Goal: Information Seeking & Learning: Find specific fact

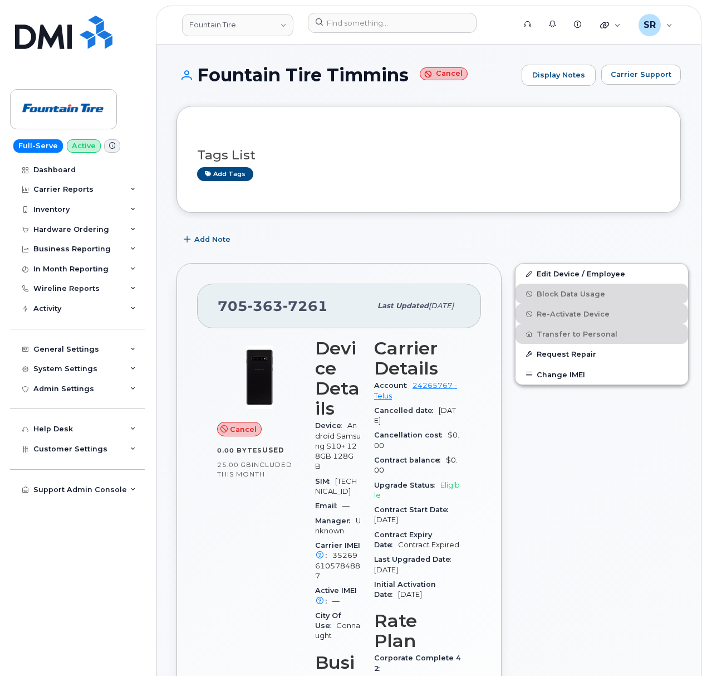
scroll to position [74, 0]
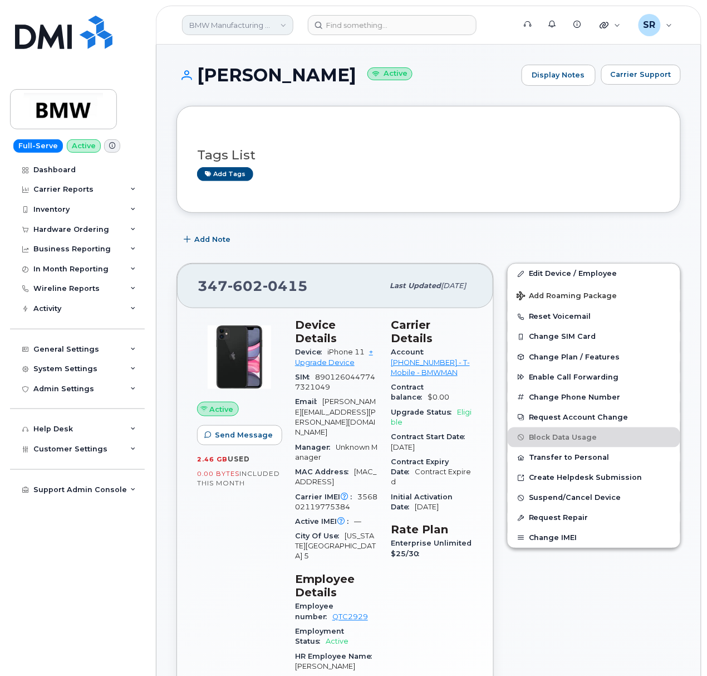
click at [261, 27] on link "BMW Manufacturing Co LLC" at bounding box center [237, 25] width 111 height 20
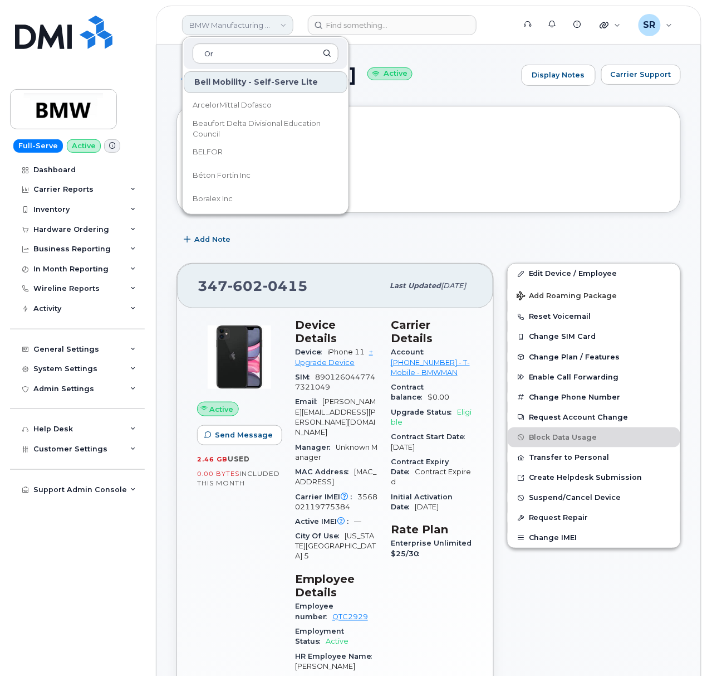
type input "O"
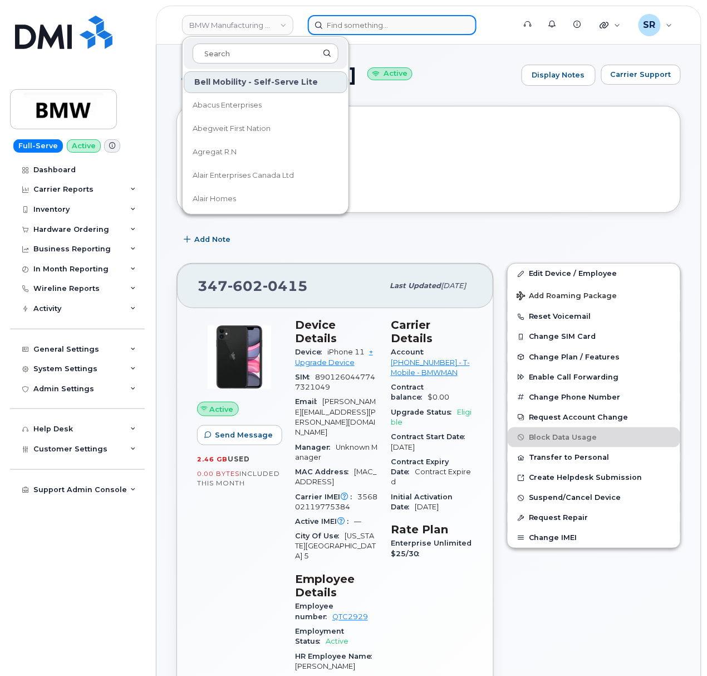
click at [360, 18] on input at bounding box center [392, 25] width 169 height 20
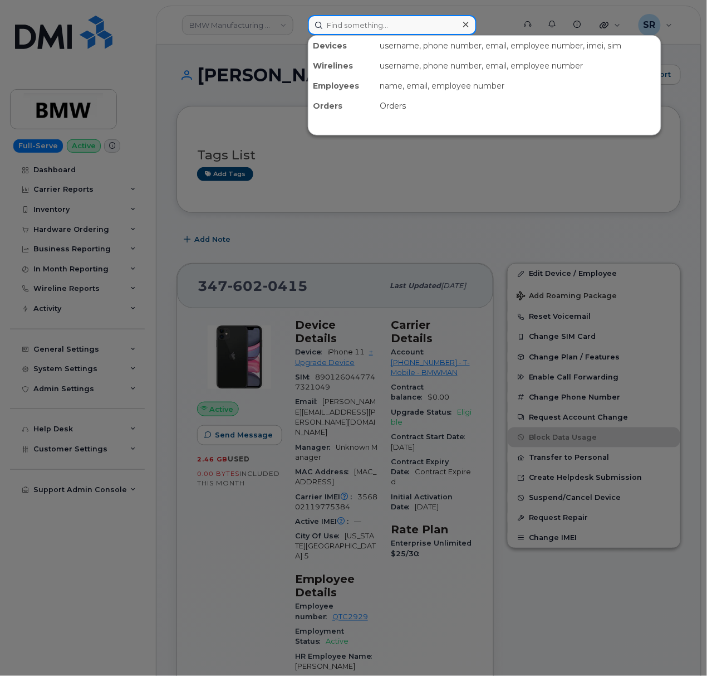
click at [360, 18] on input at bounding box center [392, 25] width 169 height 20
paste input "Douglas Chapman"
type input "Douglas Chapman"
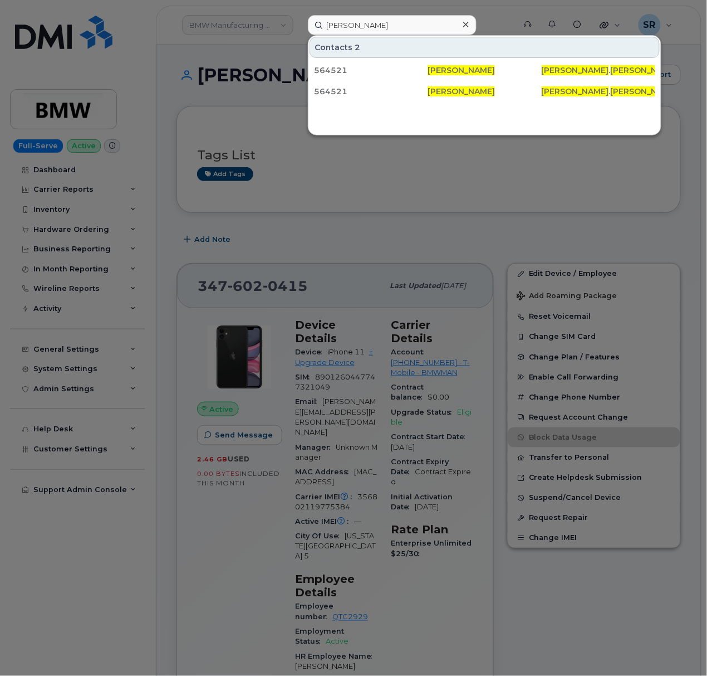
click at [535, 182] on div at bounding box center [353, 338] width 707 height 676
click at [371, 25] on input "Douglas Chapman" at bounding box center [392, 25] width 169 height 20
drag, startPoint x: 422, startPoint y: 30, endPoint x: 258, endPoint y: 21, distance: 164.0
click at [299, 21] on div "Douglas Chapman Contacts 2 564521 Douglas Chapman DOUGLAS . CHAPMAN @KIEWIT.COM…" at bounding box center [407, 25] width 217 height 20
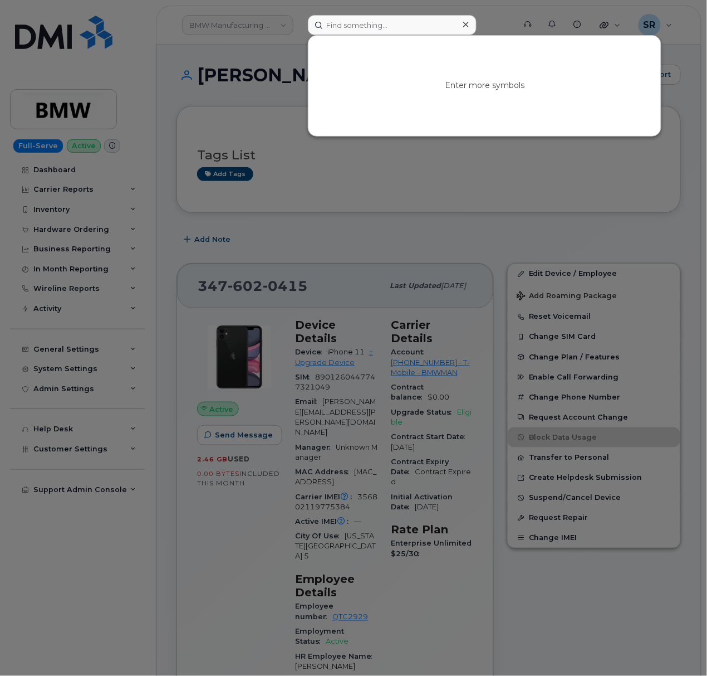
click at [261, 95] on div at bounding box center [353, 338] width 707 height 676
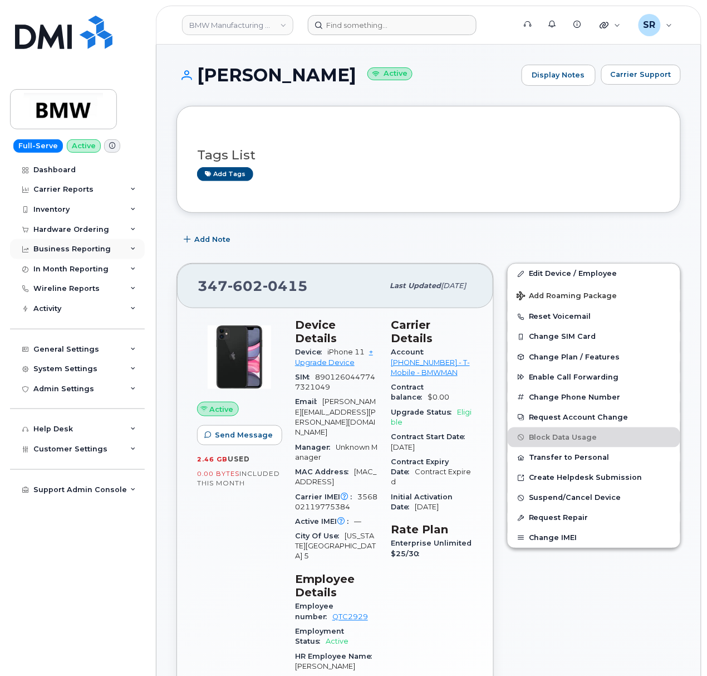
click at [99, 252] on div "Business Reporting" at bounding box center [71, 249] width 77 height 9
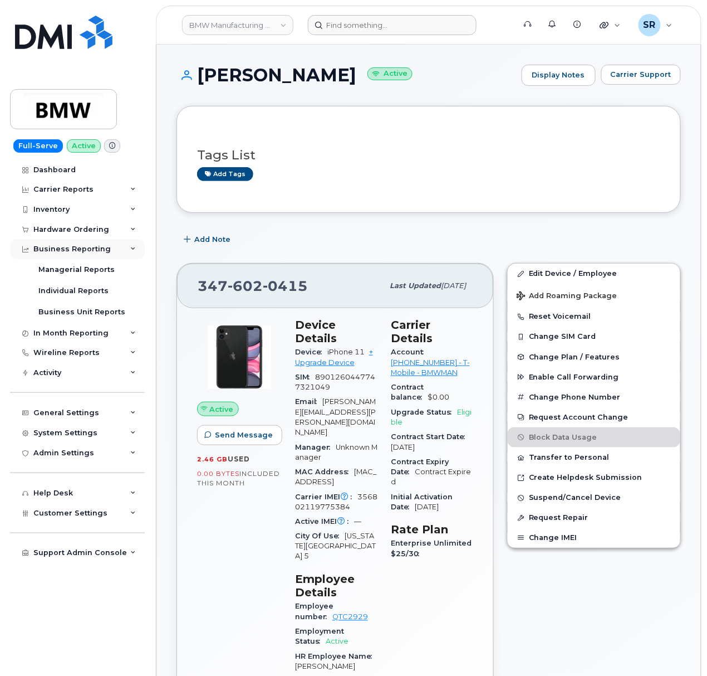
click at [125, 255] on div "Business Reporting" at bounding box center [77, 249] width 135 height 20
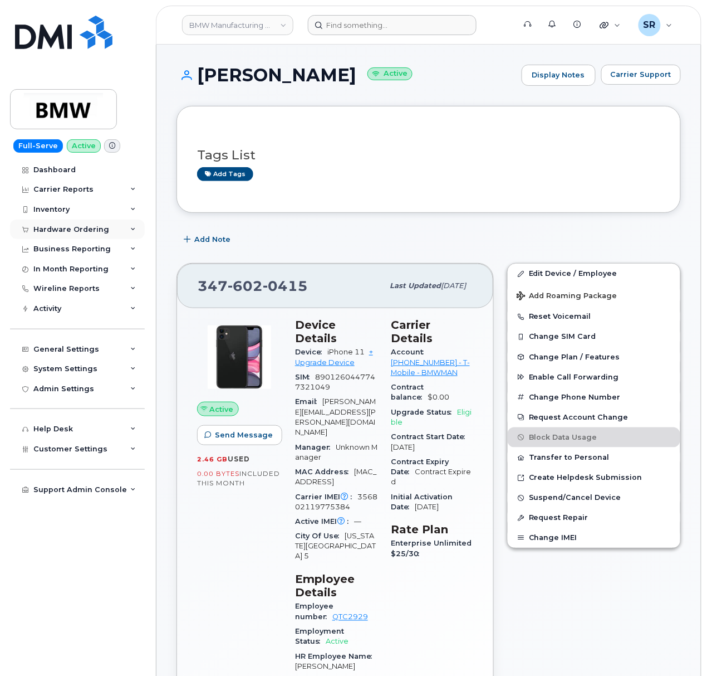
click at [102, 230] on div "Hardware Ordering" at bounding box center [71, 229] width 76 height 9
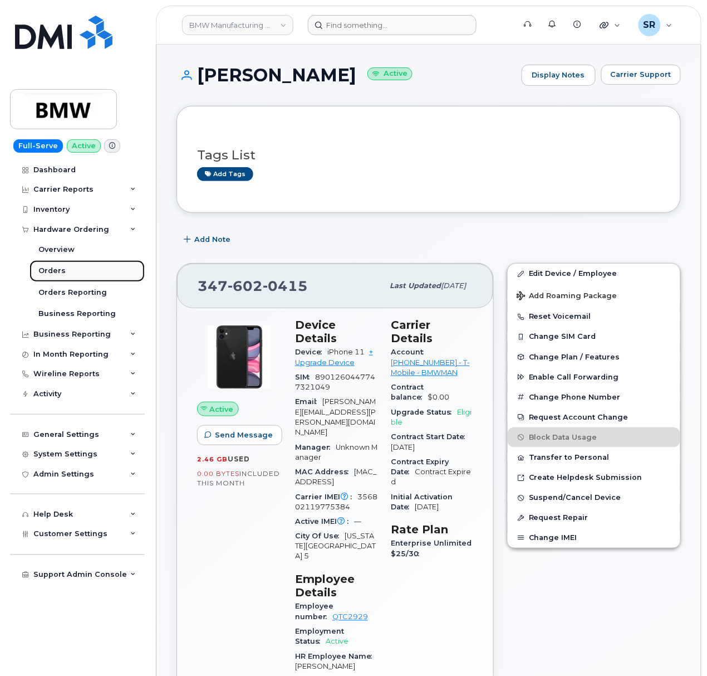
click at [62, 271] on div "Orders" at bounding box center [51, 271] width 27 height 10
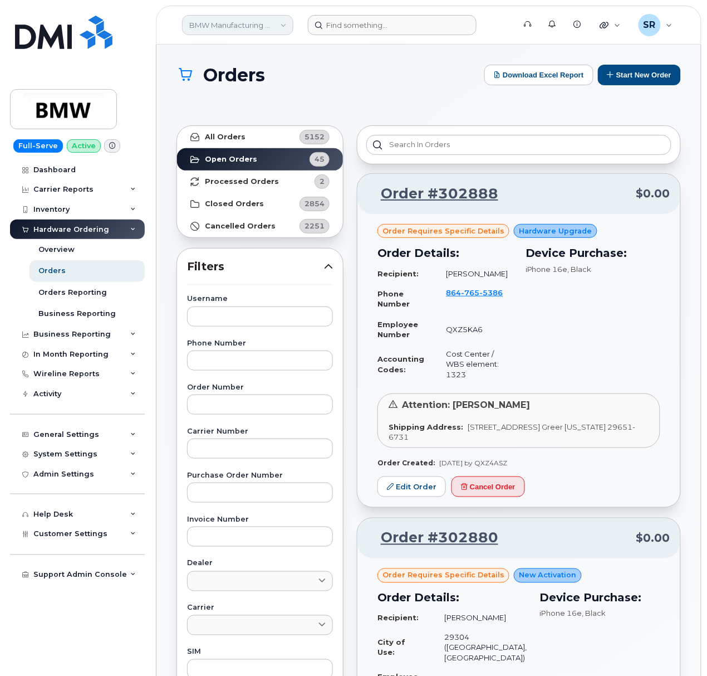
click at [255, 26] on link "BMW Manufacturing Co LLC" at bounding box center [237, 25] width 111 height 20
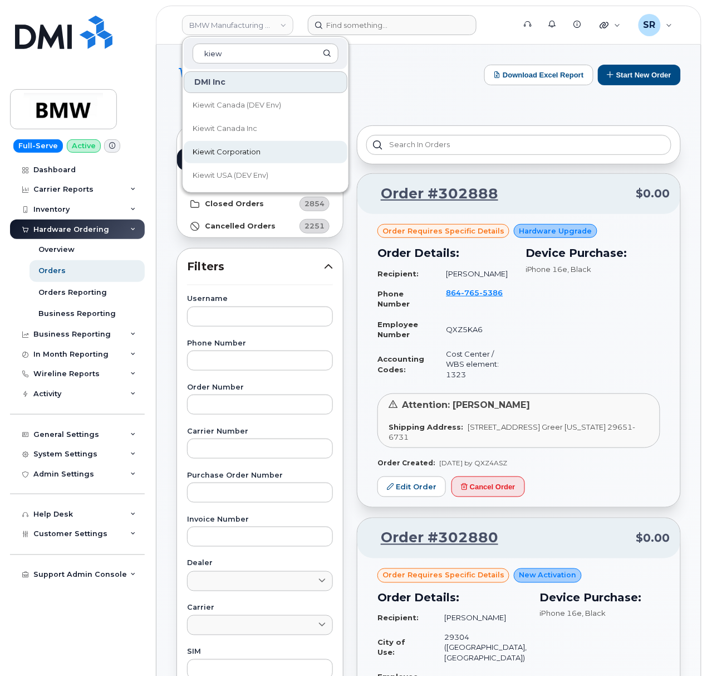
type input "kiew"
click at [267, 150] on link "Kiewit Corporation" at bounding box center [266, 152] width 164 height 22
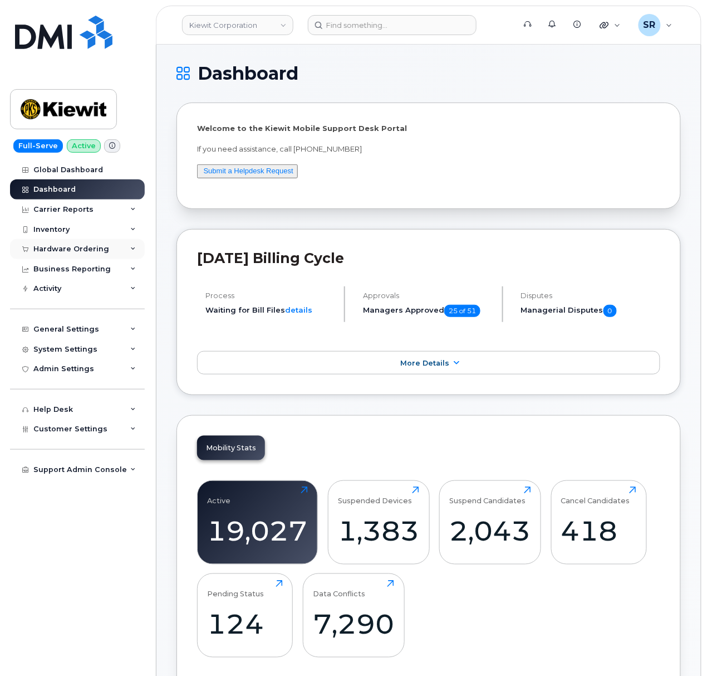
click at [81, 243] on div "Hardware Ordering" at bounding box center [77, 249] width 135 height 20
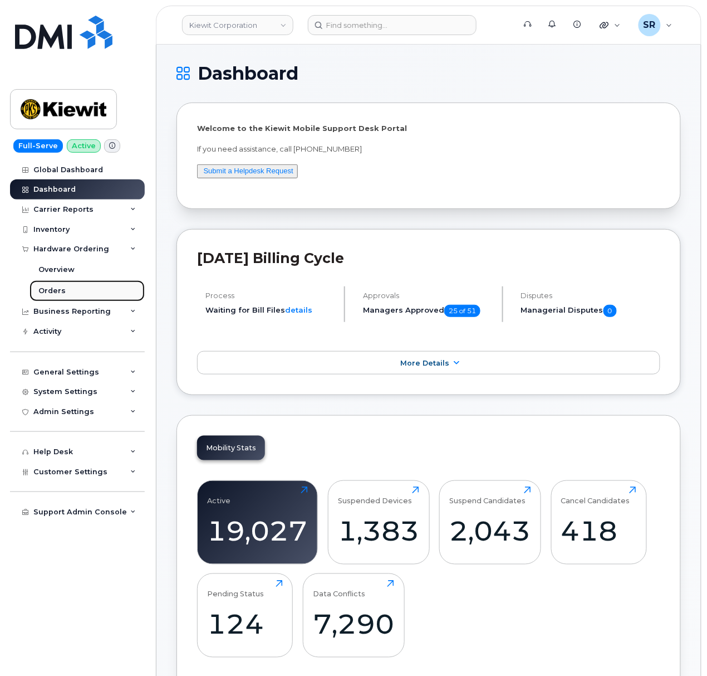
click at [75, 284] on link "Orders" at bounding box center [87, 290] width 115 height 21
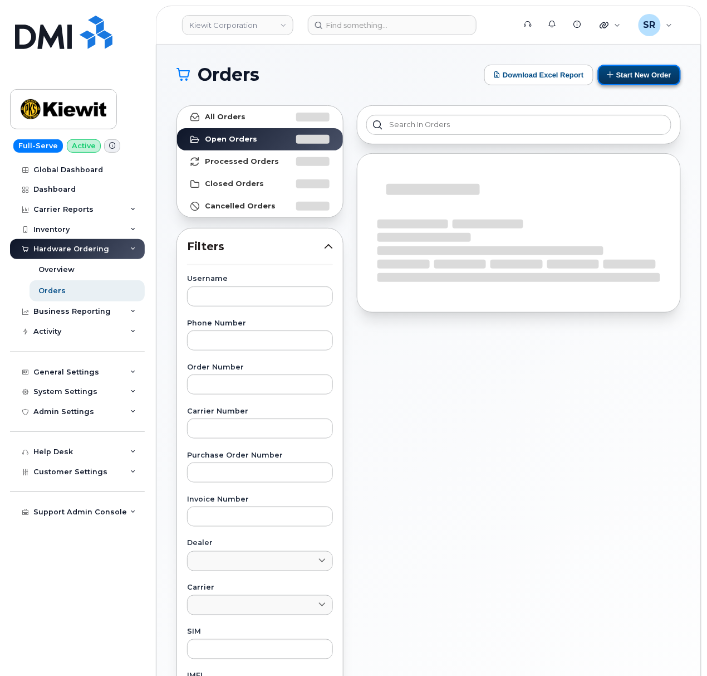
click at [660, 74] on button "Start New Order" at bounding box center [639, 75] width 83 height 21
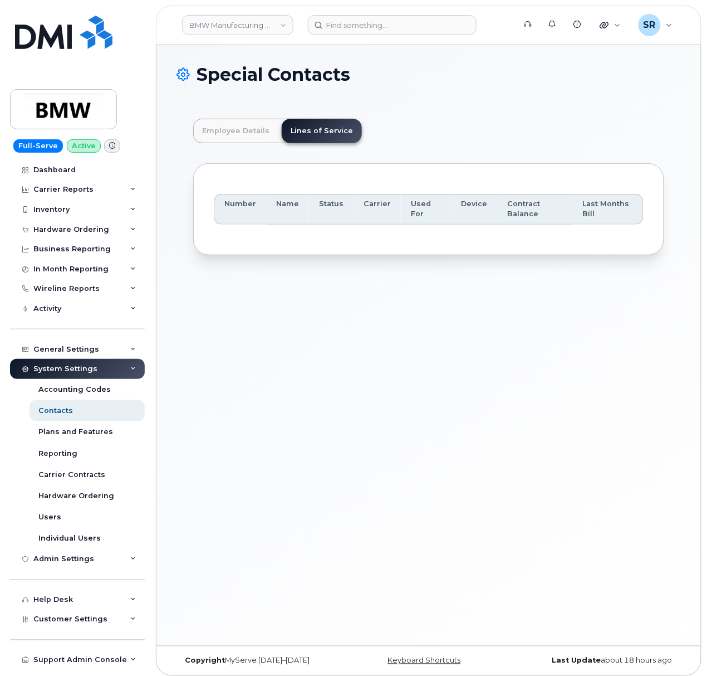
scroll to position [38, 0]
click at [422, 18] on input at bounding box center [392, 25] width 169 height 20
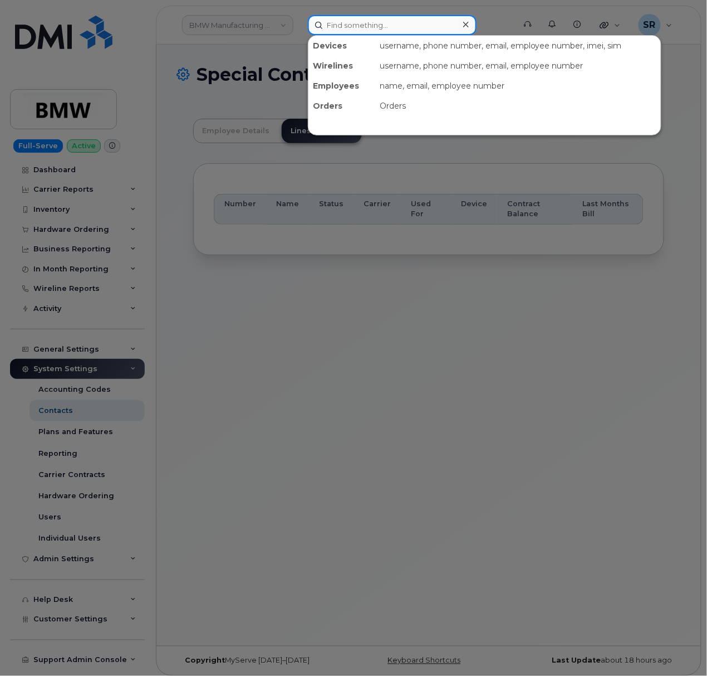
paste input "8133616286"
type input "8133616286"
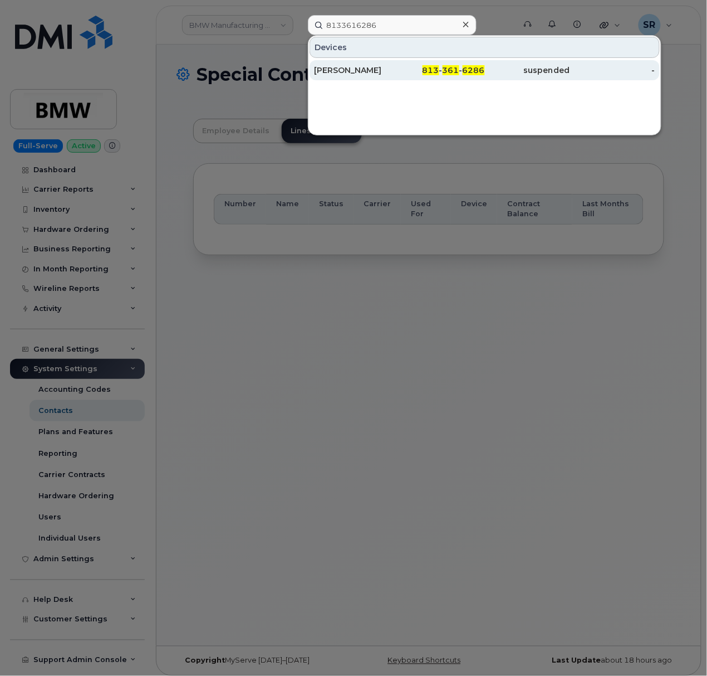
click at [390, 64] on div "JASON COCHRAN" at bounding box center [356, 70] width 85 height 20
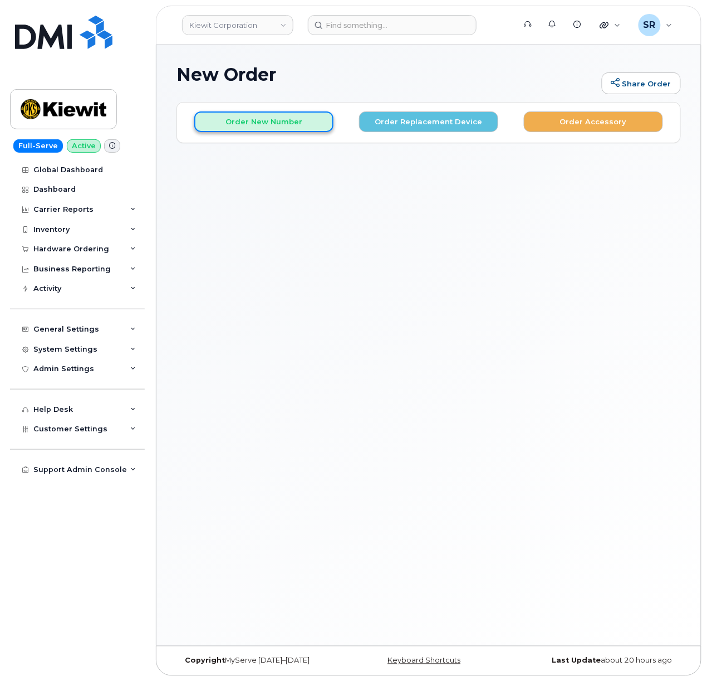
click at [279, 127] on button "Order New Number" at bounding box center [263, 121] width 139 height 21
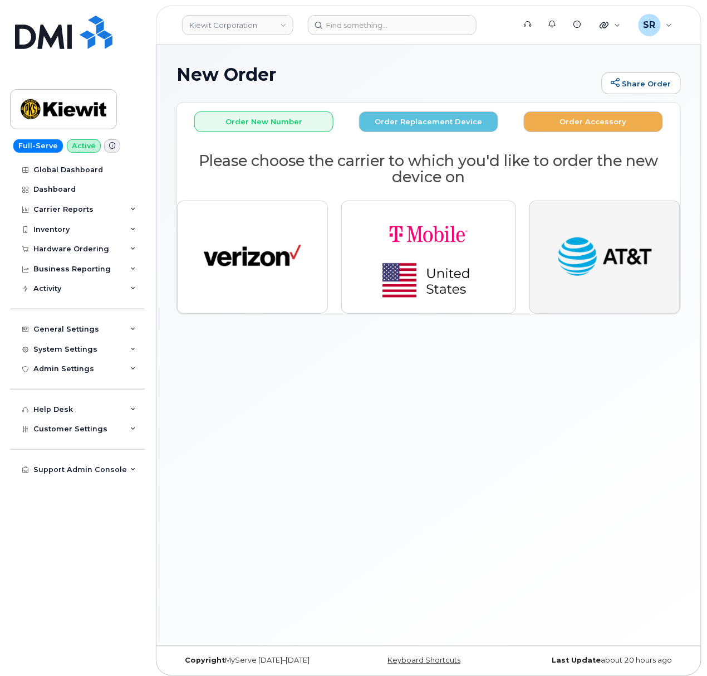
click at [600, 268] on img "button" at bounding box center [604, 257] width 97 height 50
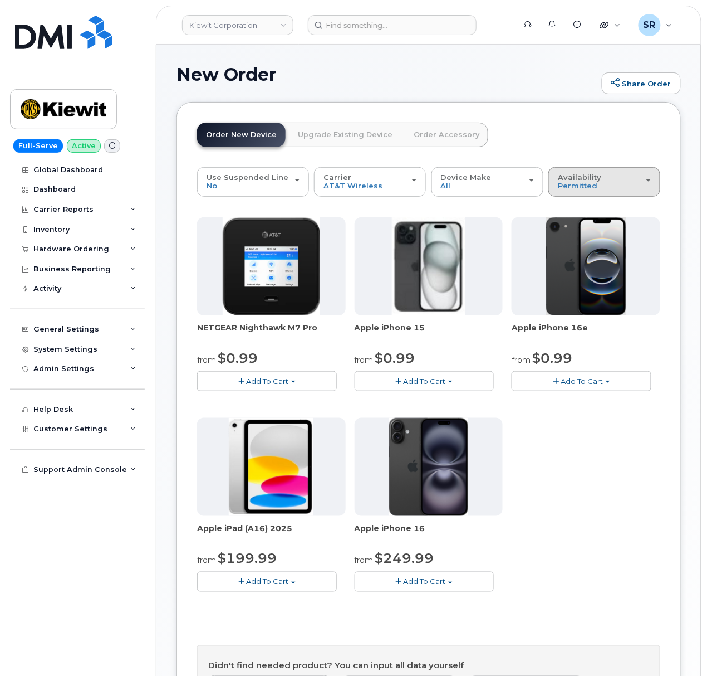
click at [622, 184] on div "Availability Permitted All" at bounding box center [604, 181] width 93 height 17
click at [572, 221] on label "All" at bounding box center [562, 225] width 23 height 13
click at [0, 0] on input "All" at bounding box center [0, 0] width 0 height 0
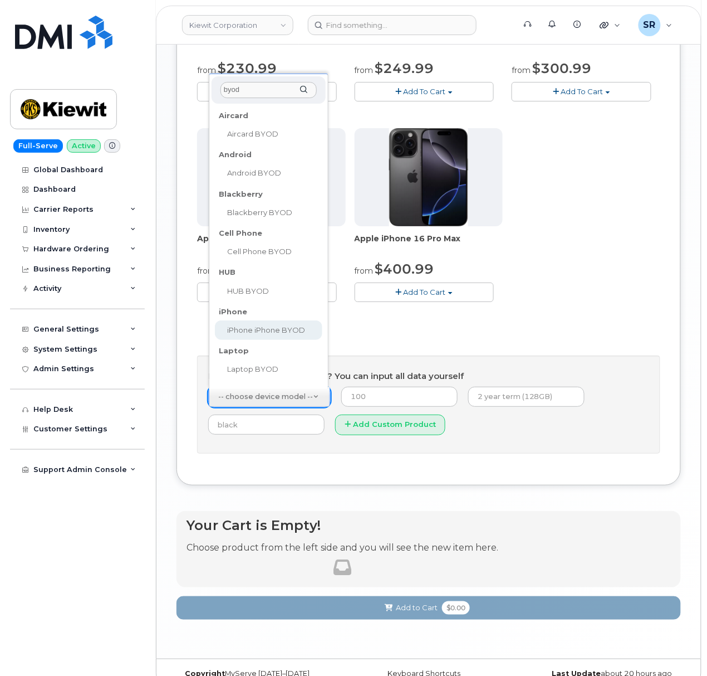
type input "byod"
select select "2421"
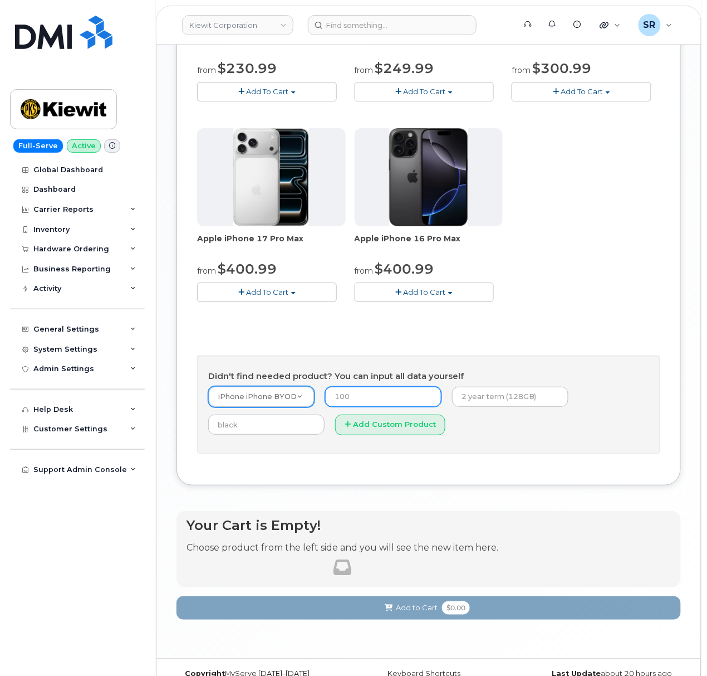
click at [388, 399] on input "number" at bounding box center [383, 397] width 116 height 20
type input "0"
click at [562, 437] on form "iPhone iPhone BYOD -- choose device model -- Aircard Huawei E303c Aircard Huawe…" at bounding box center [428, 414] width 441 height 56
click at [490, 402] on input "text" at bounding box center [510, 397] width 116 height 20
type input "2 year term"
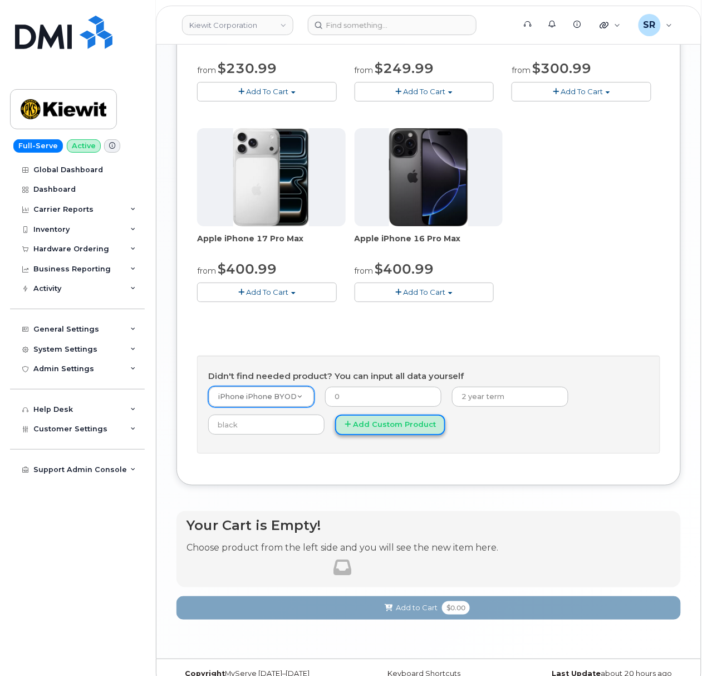
click at [399, 429] on button "Add Custom Product" at bounding box center [390, 424] width 110 height 21
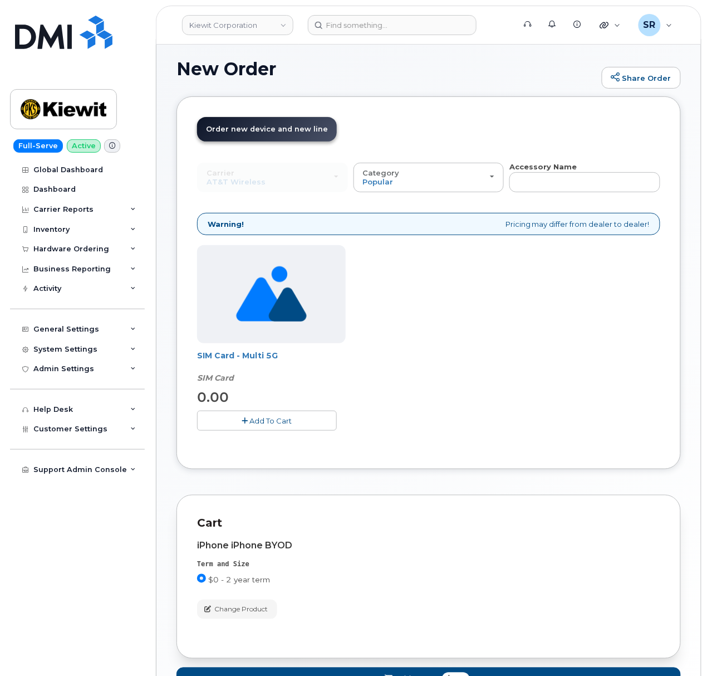
scroll to position [99, 0]
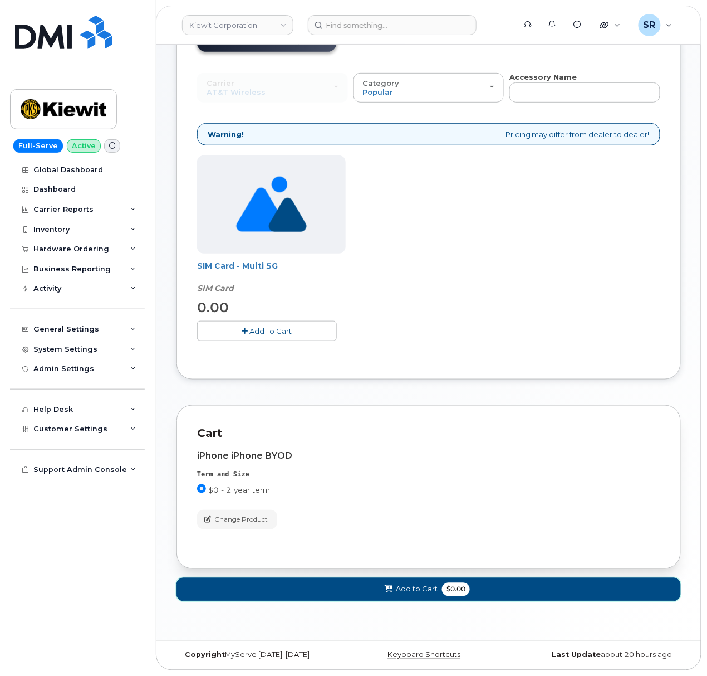
click at [378, 583] on button "Add to Cart $0.00" at bounding box center [429, 589] width 505 height 23
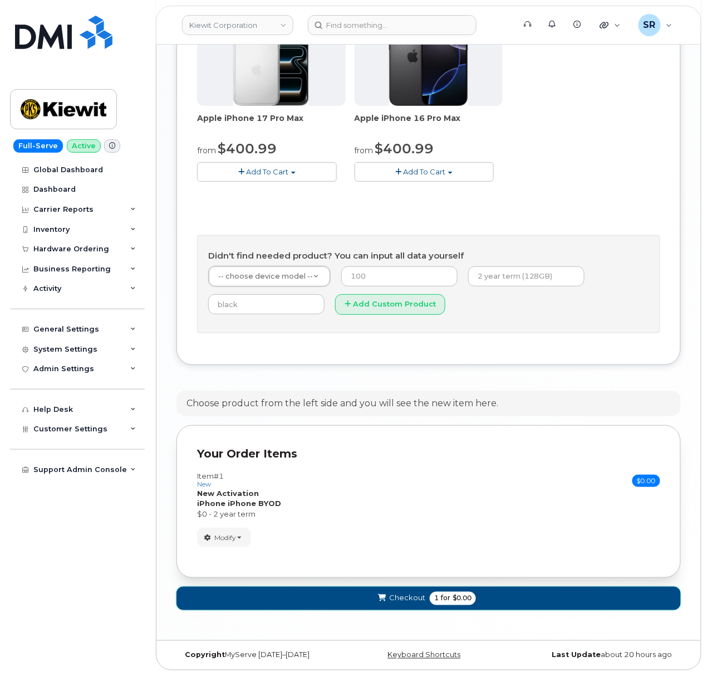
click at [408, 589] on button "Checkout 1 for $0.00" at bounding box center [429, 598] width 505 height 23
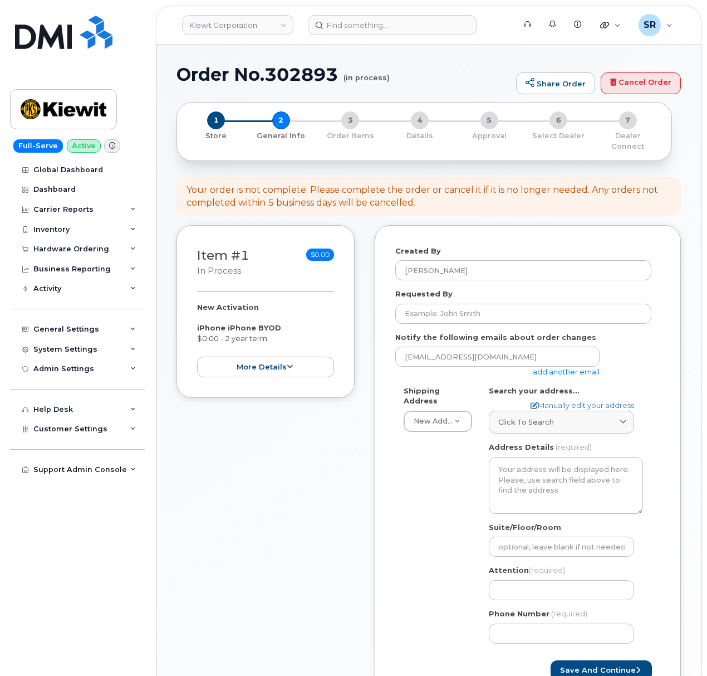
select select
click at [286, 453] on div "Item #1 in process $0.00 New Activation iPhone iPhone BYOD $0.00 - 2 year term …" at bounding box center [266, 471] width 178 height 493
click at [527, 246] on div "Created By [PERSON_NAME]" at bounding box center [528, 263] width 265 height 35
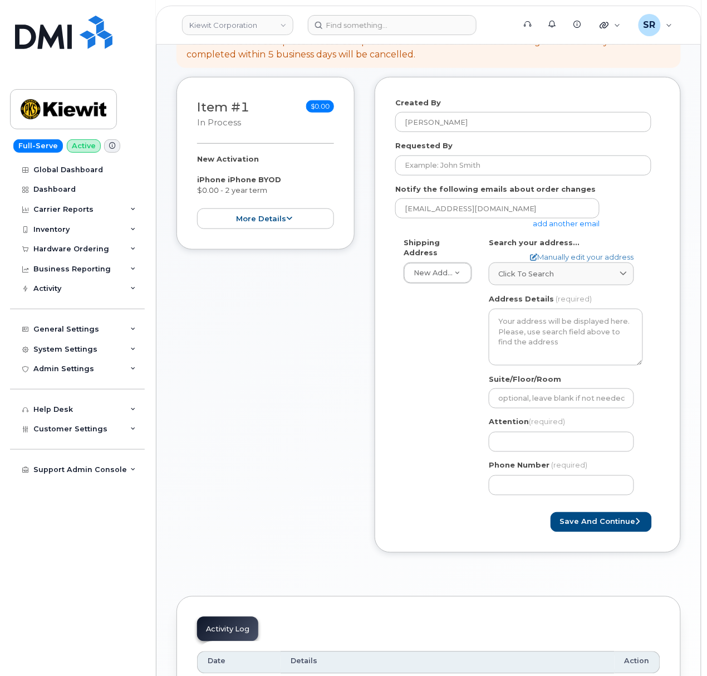
click at [614, 212] on div "[EMAIL_ADDRESS][DOMAIN_NAME] add another email" at bounding box center [524, 213] width 256 height 31
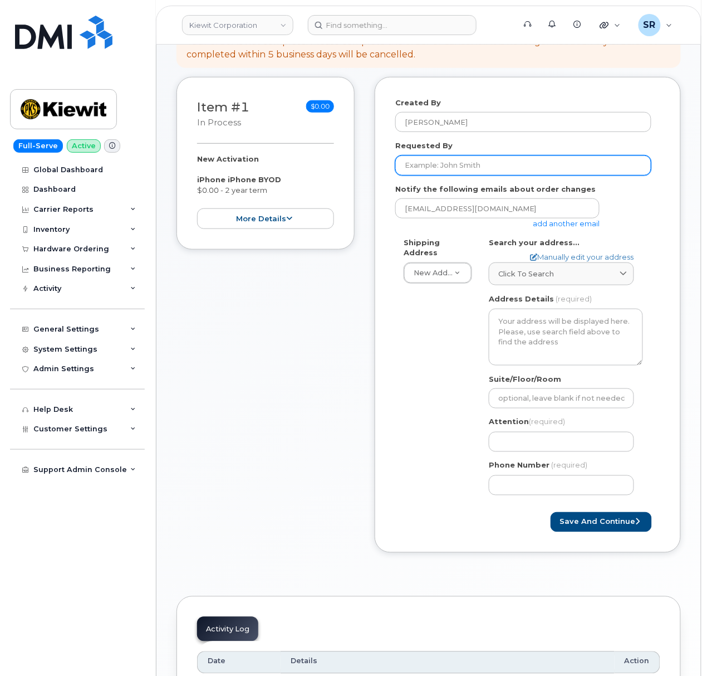
drag, startPoint x: 540, startPoint y: 149, endPoint x: 540, endPoint y: 131, distance: 17.8
click at [540, 155] on input "Requested By" at bounding box center [524, 165] width 256 height 20
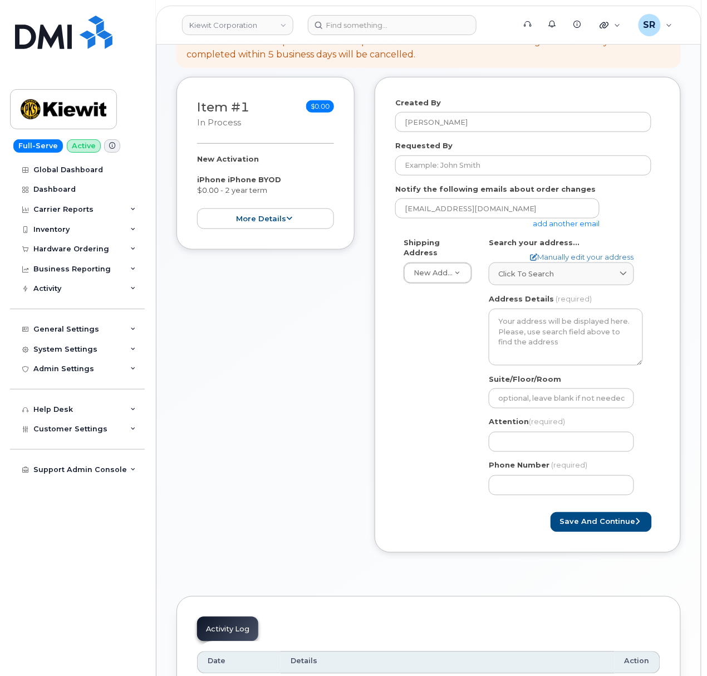
click at [540, 140] on div "Requested By" at bounding box center [528, 157] width 265 height 35
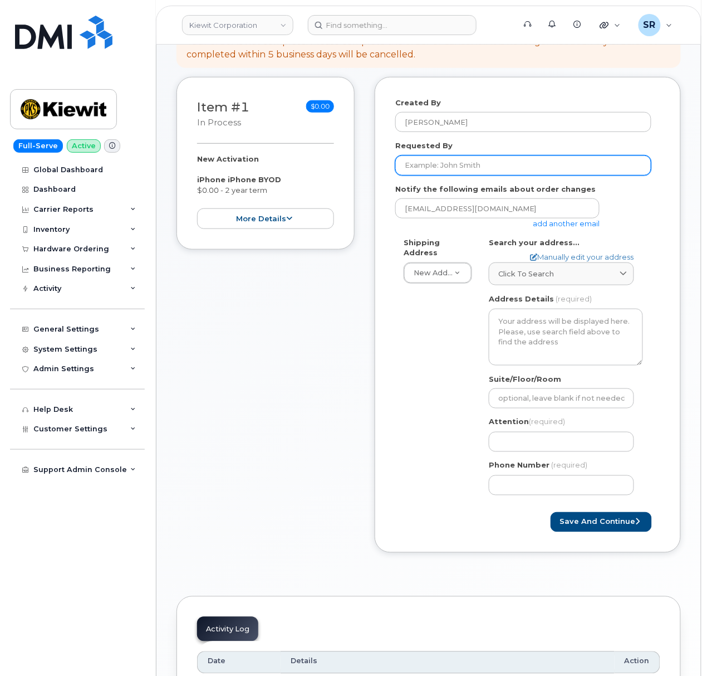
click at [508, 157] on input "Requested By" at bounding box center [524, 165] width 256 height 20
click at [487, 155] on input "Requested By" at bounding box center [524, 165] width 256 height 20
paste input "Lara Damiana"
type input "Lara Damiana"
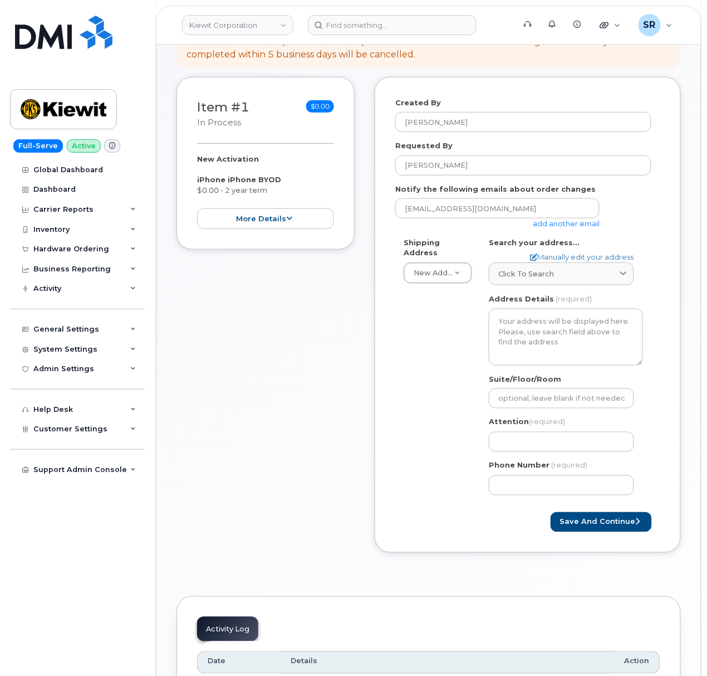
click at [502, 140] on div "Requested By Lara Damiana" at bounding box center [528, 157] width 265 height 35
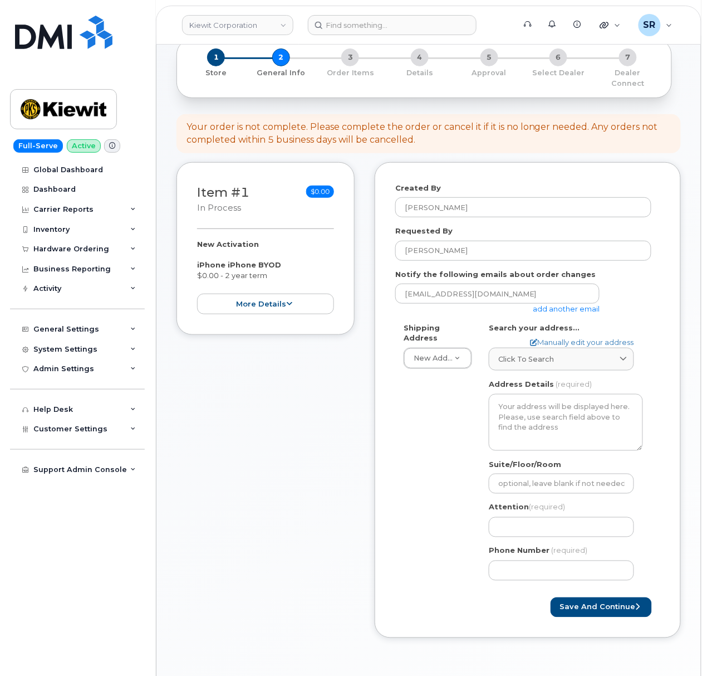
scroll to position [0, 0]
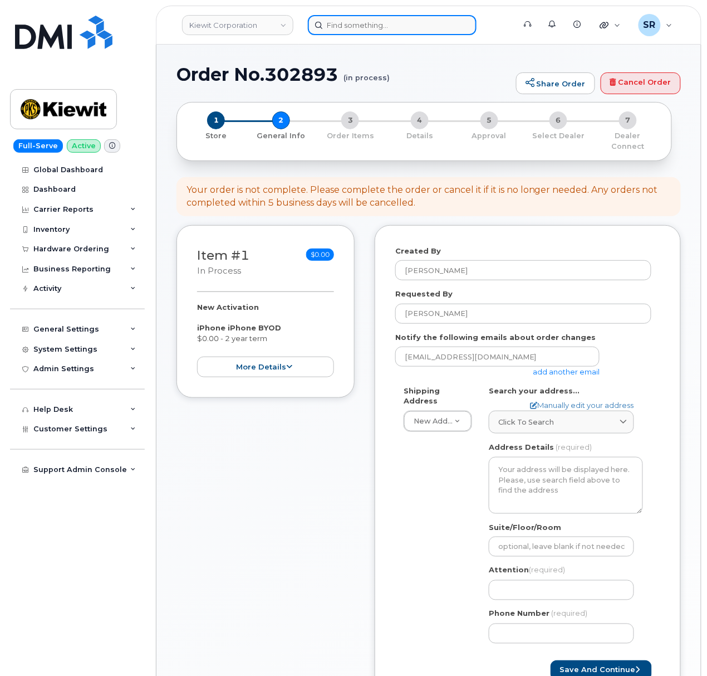
click at [393, 21] on input at bounding box center [392, 25] width 169 height 20
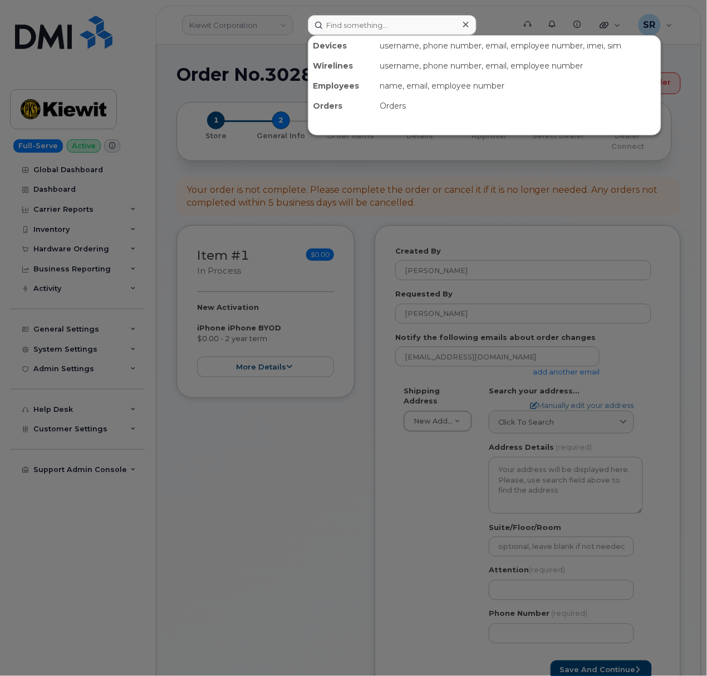
click at [232, 439] on div at bounding box center [353, 338] width 707 height 676
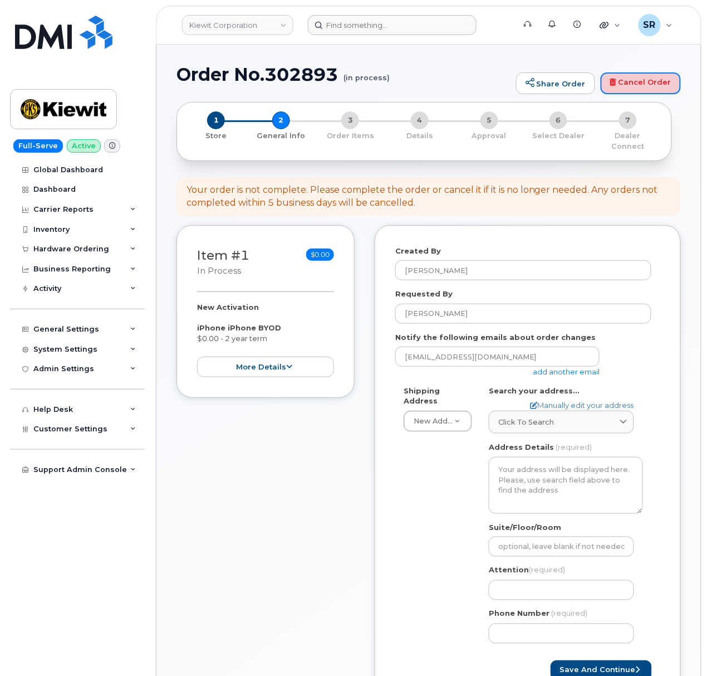
click at [655, 74] on link "Cancel Order" at bounding box center [641, 83] width 80 height 22
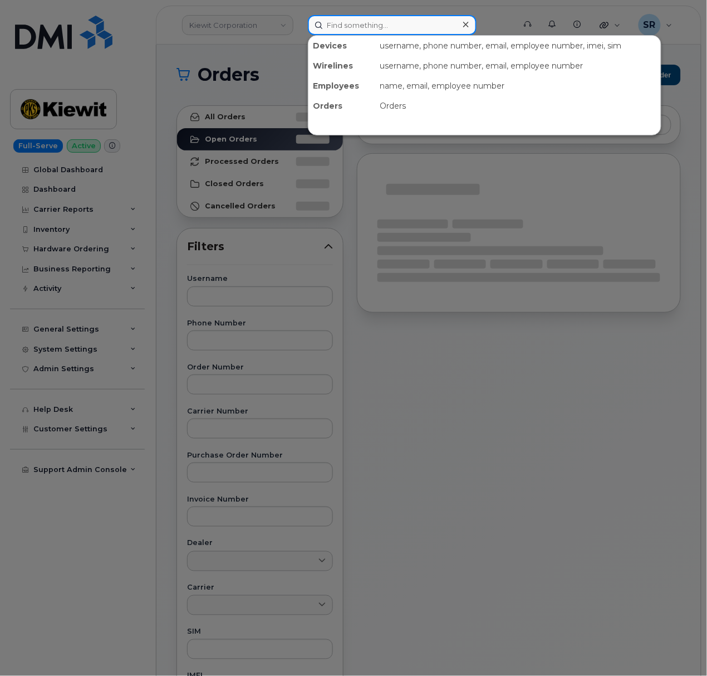
click at [339, 17] on input at bounding box center [392, 25] width 169 height 20
paste input "8133616286"
type input "8133616286"
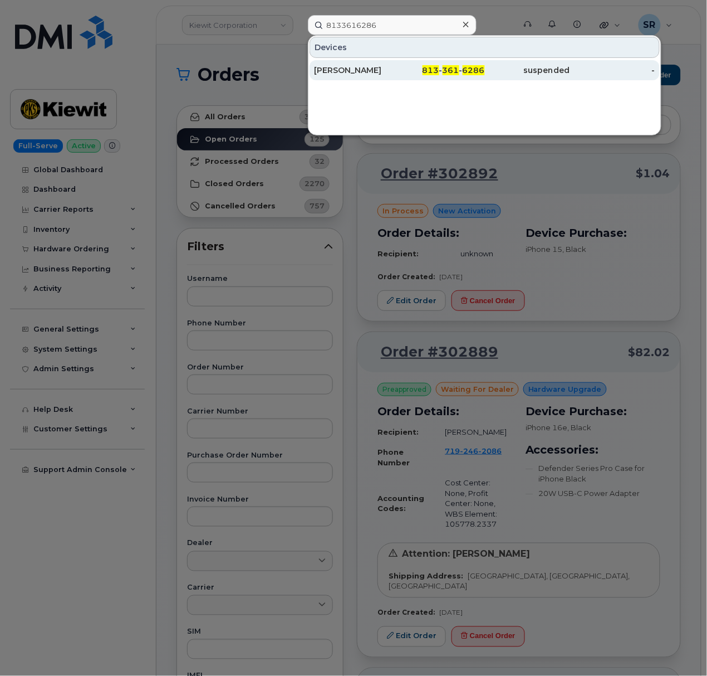
click at [417, 76] on div "813 - 361 - 6286" at bounding box center [441, 70] width 85 height 11
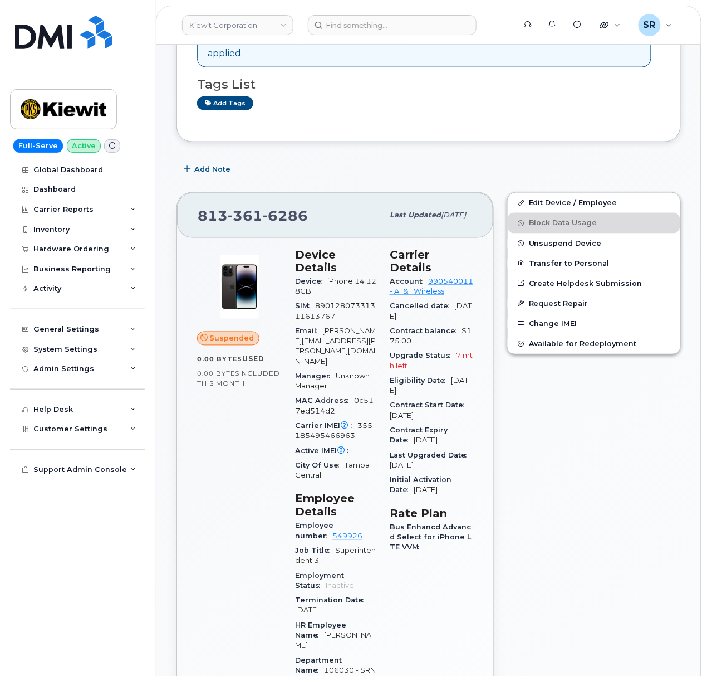
scroll to position [297, 0]
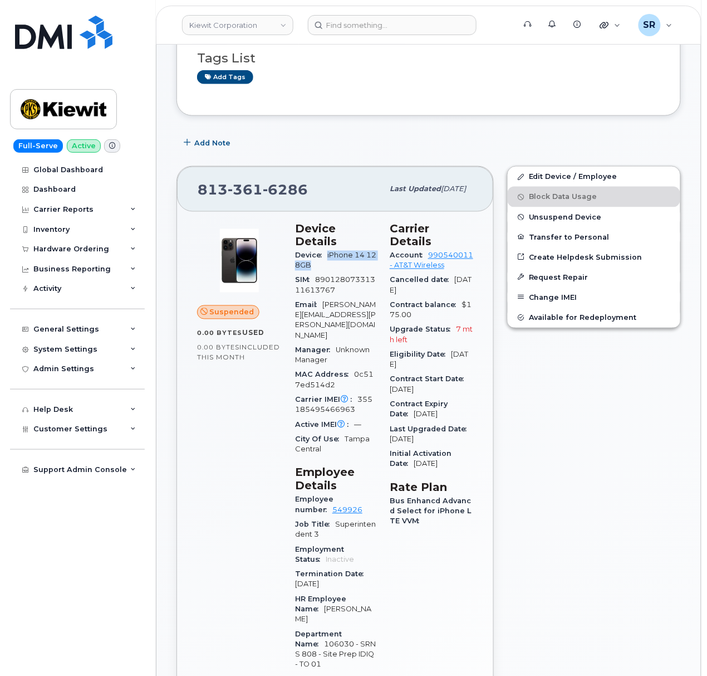
drag, startPoint x: 333, startPoint y: 270, endPoint x: 324, endPoint y: 255, distance: 16.7
click at [324, 255] on div "Device iPhone 14 128GB" at bounding box center [335, 260] width 81 height 25
copy span "iPhone 14 128GB"
drag, startPoint x: 357, startPoint y: 397, endPoint x: 354, endPoint y: 383, distance: 13.7
click at [354, 393] on div "Carrier IMEI Carrier IMEI is reported during the last billing cycle or change o…" at bounding box center [335, 405] width 81 height 25
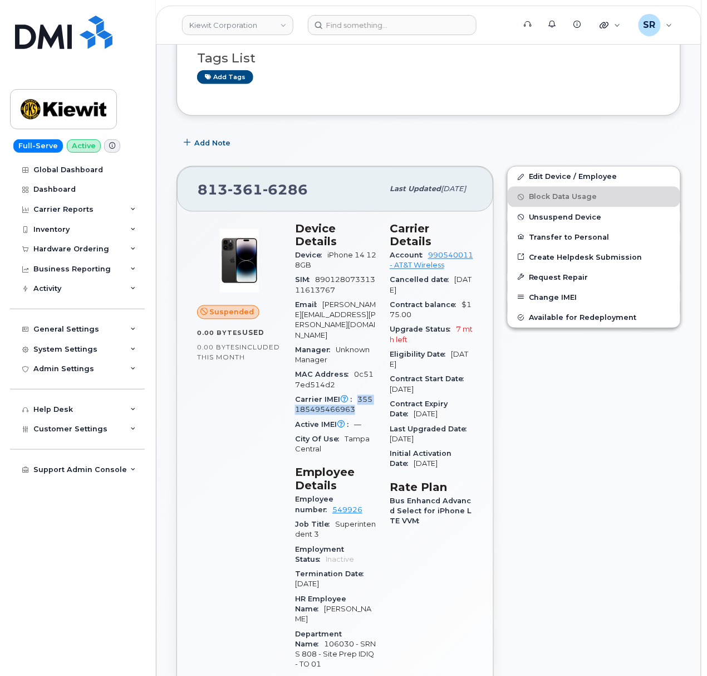
copy span "355185495466963"
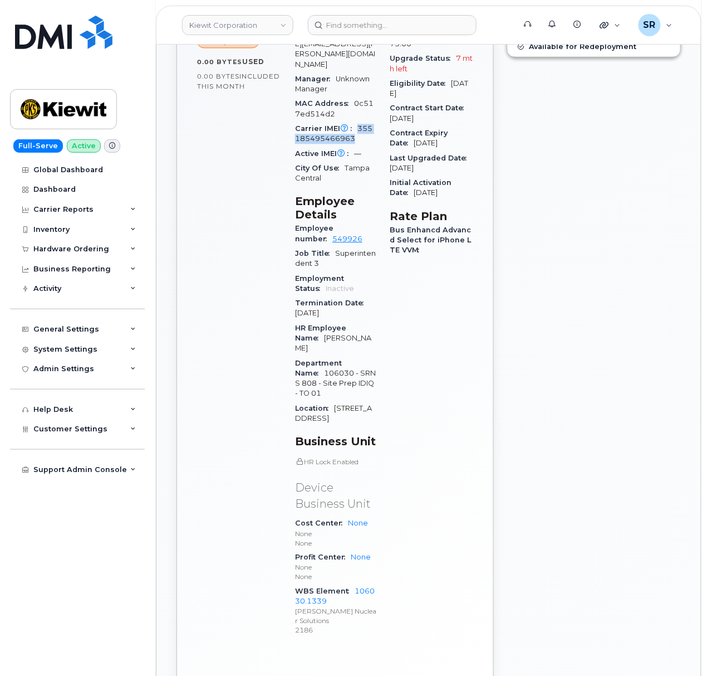
scroll to position [594, 0]
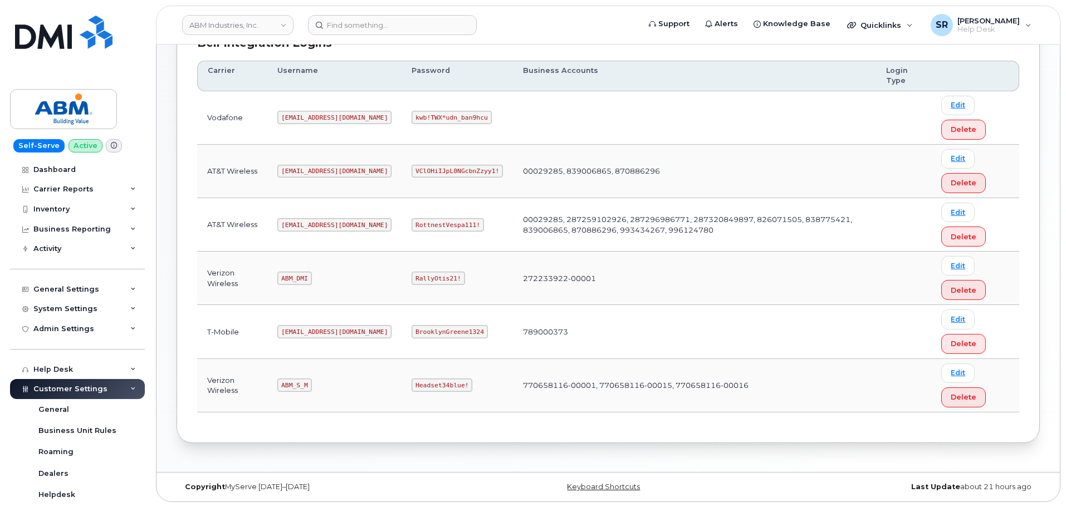
scroll to position [174, 0]
click at [297, 229] on code "[EMAIL_ADDRESS][DOMAIN_NAME]" at bounding box center [334, 224] width 114 height 13
click at [297, 226] on code "abm@dminc.com" at bounding box center [334, 224] width 114 height 13
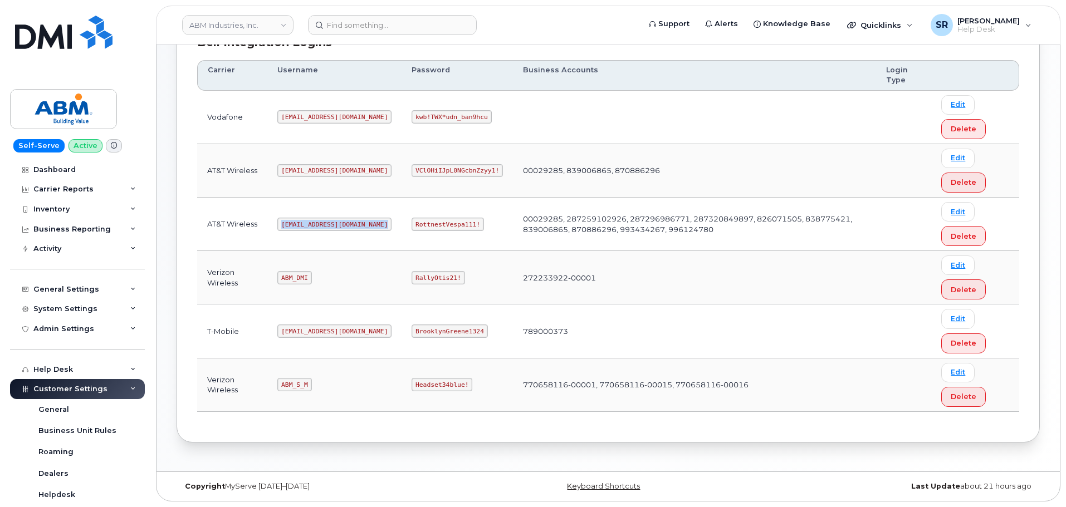
copy code "abm@dminc.com"
click at [413, 225] on code "RottnestVespa111!" at bounding box center [448, 224] width 72 height 13
copy code "RottnestVespa111!"
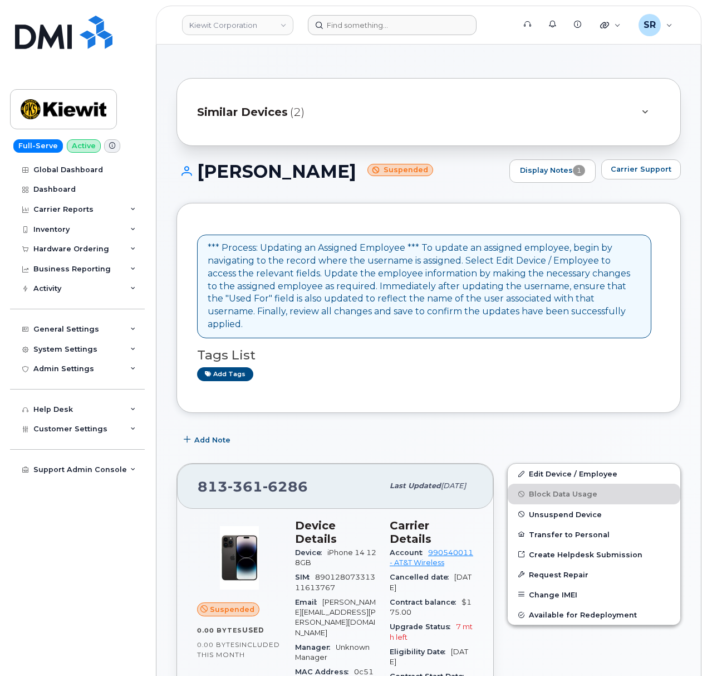
scroll to position [594, 0]
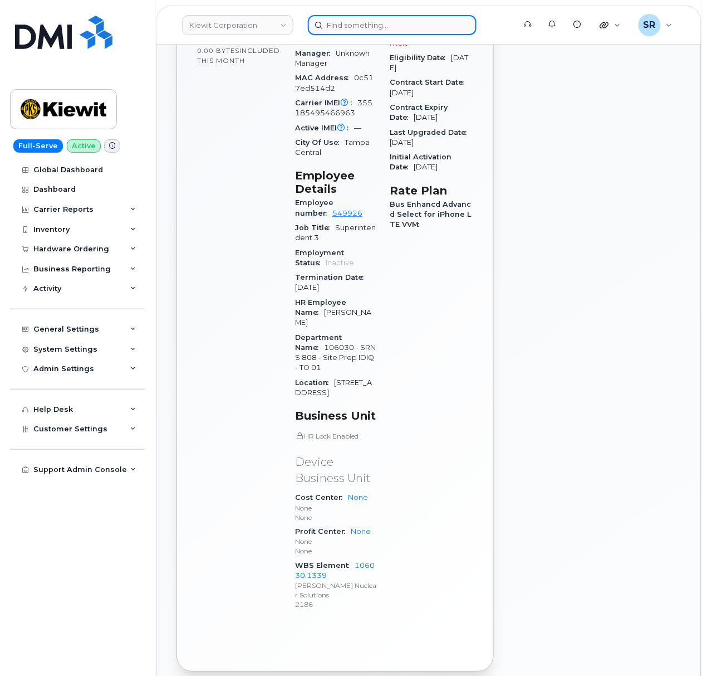
click at [447, 25] on input at bounding box center [392, 25] width 169 height 20
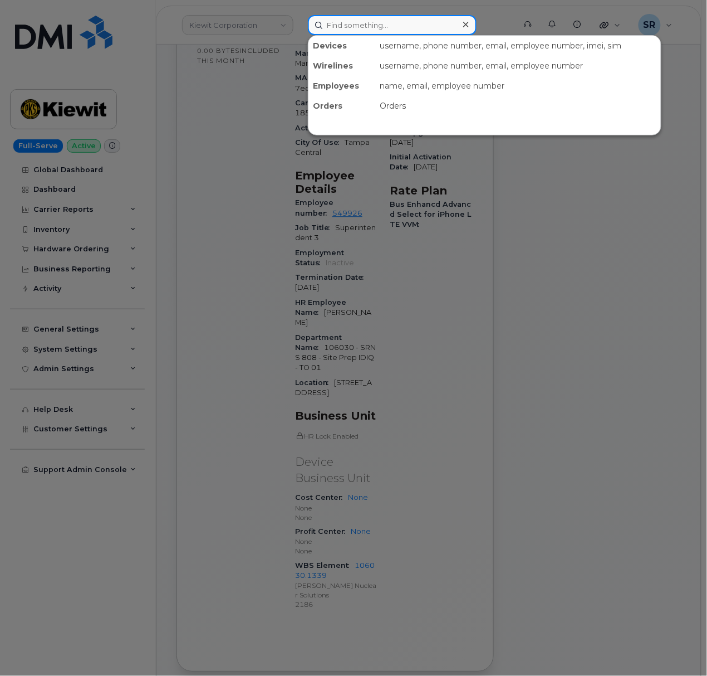
paste input "2244436996"
type input "2244436996"
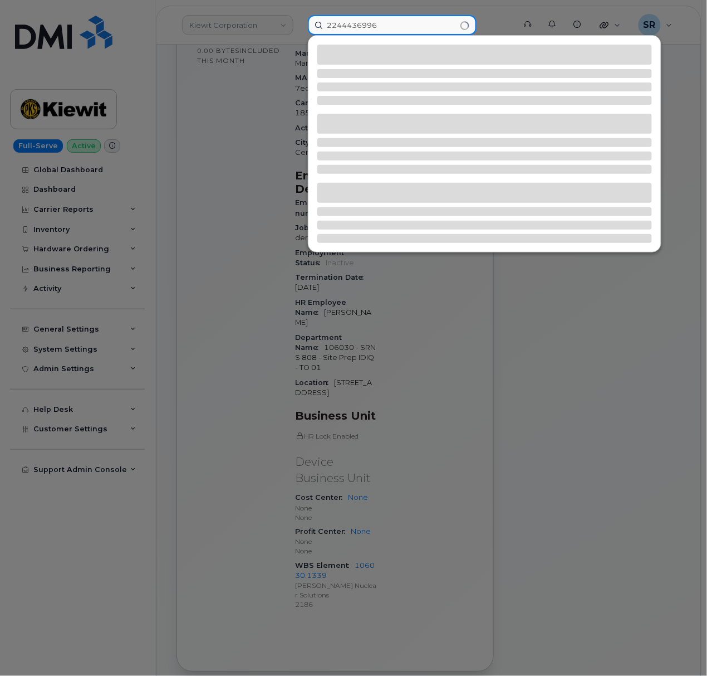
click at [403, 34] on input "2244436996" at bounding box center [392, 25] width 169 height 20
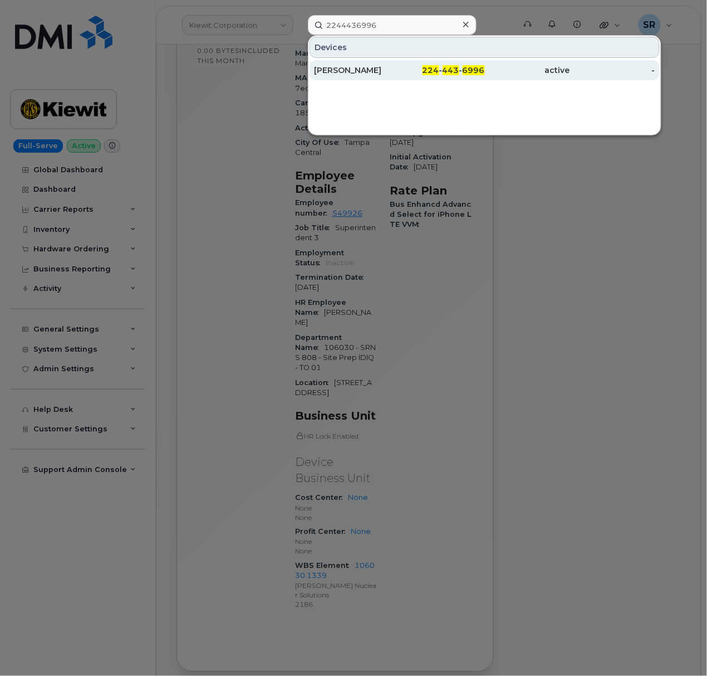
click at [382, 74] on div "JOSE QUIJADA" at bounding box center [356, 70] width 85 height 11
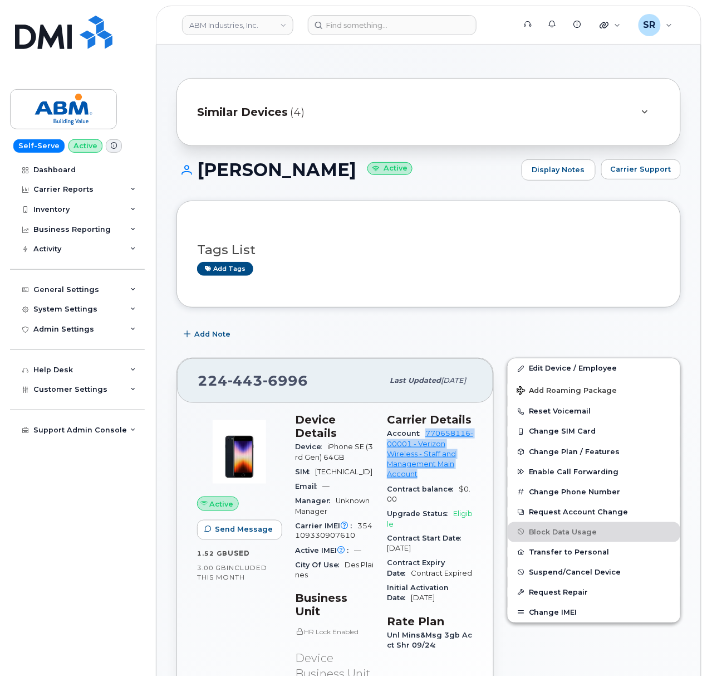
drag, startPoint x: 433, startPoint y: 504, endPoint x: 398, endPoint y: 460, distance: 56.7
click at [398, 460] on div "Account 770658116-00001 - Verizon Wireless - Staff and Management Main Account" at bounding box center [430, 453] width 86 height 55
copy link "770658116-00001 - Verizon Wireless - Staff and Management Main Account"
click at [388, 27] on input at bounding box center [392, 25] width 169 height 20
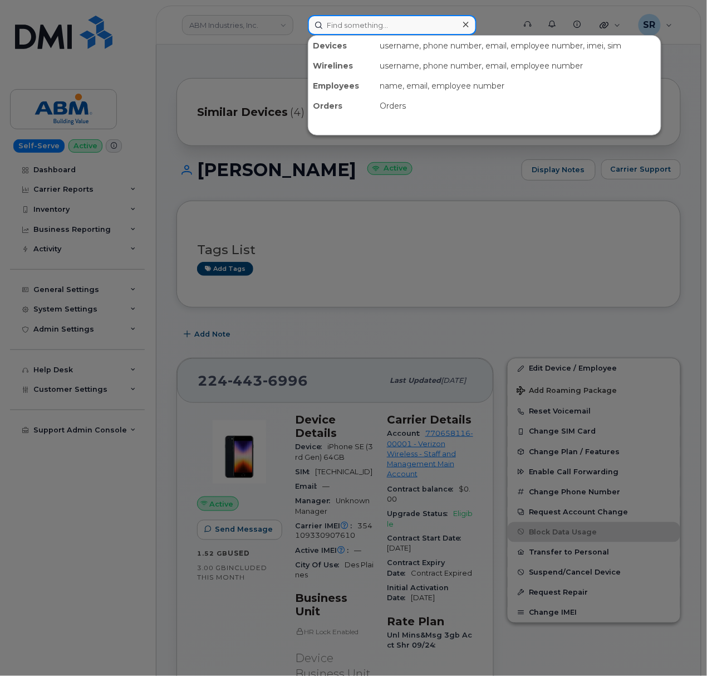
paste input "4702705087"
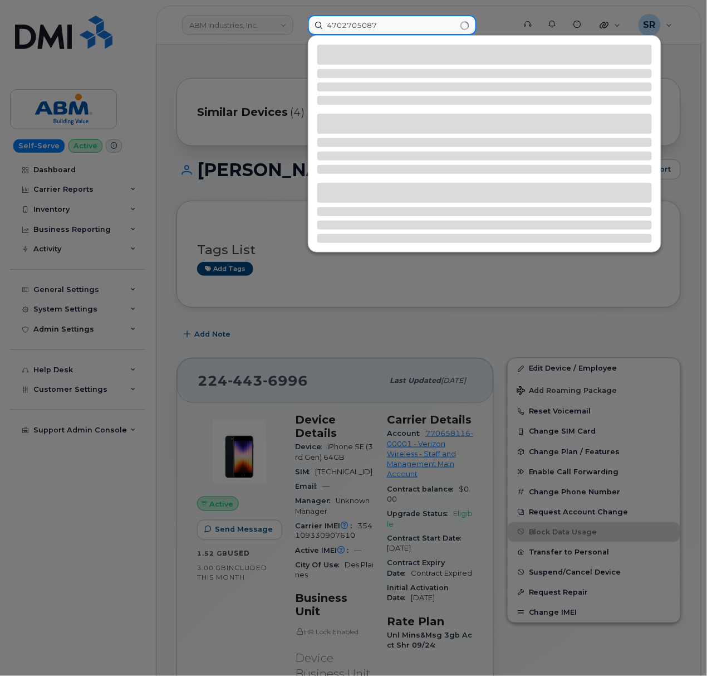
type input "4702705087"
click at [267, 54] on div at bounding box center [353, 338] width 707 height 676
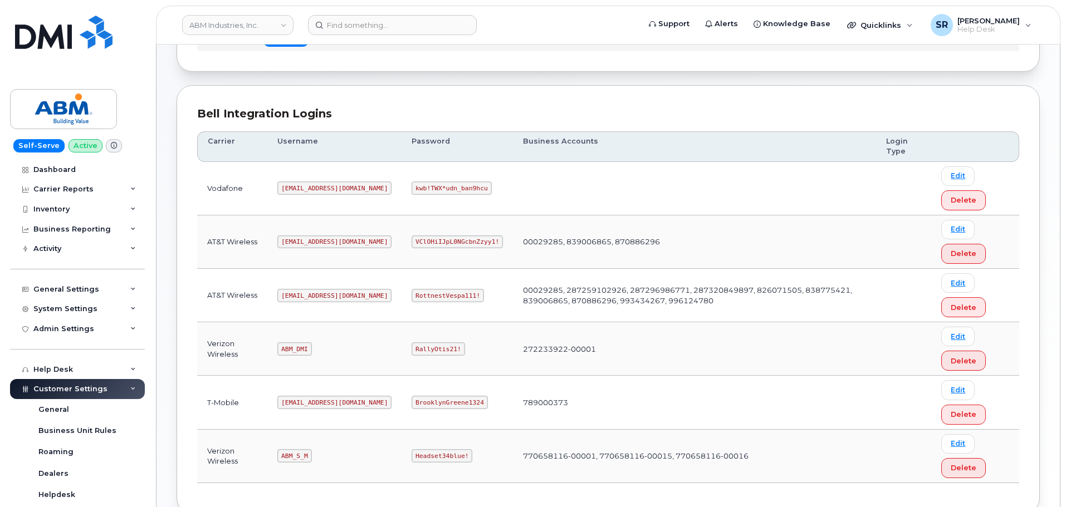
scroll to position [167, 0]
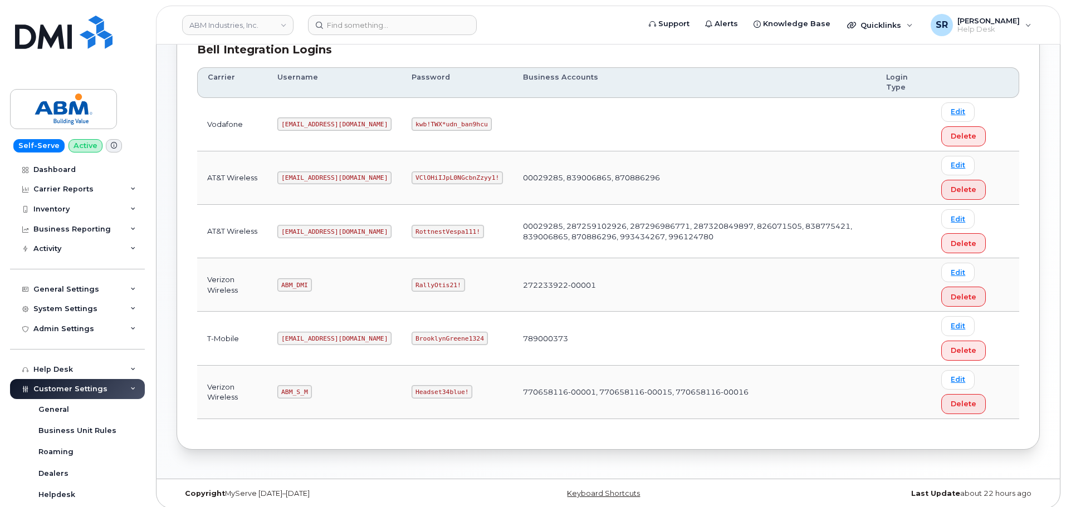
click at [299, 390] on code "ABM_S_M" at bounding box center [294, 391] width 34 height 13
copy code "ABM_S_M"
click at [412, 389] on code "Headset34blue!" at bounding box center [442, 391] width 61 height 13
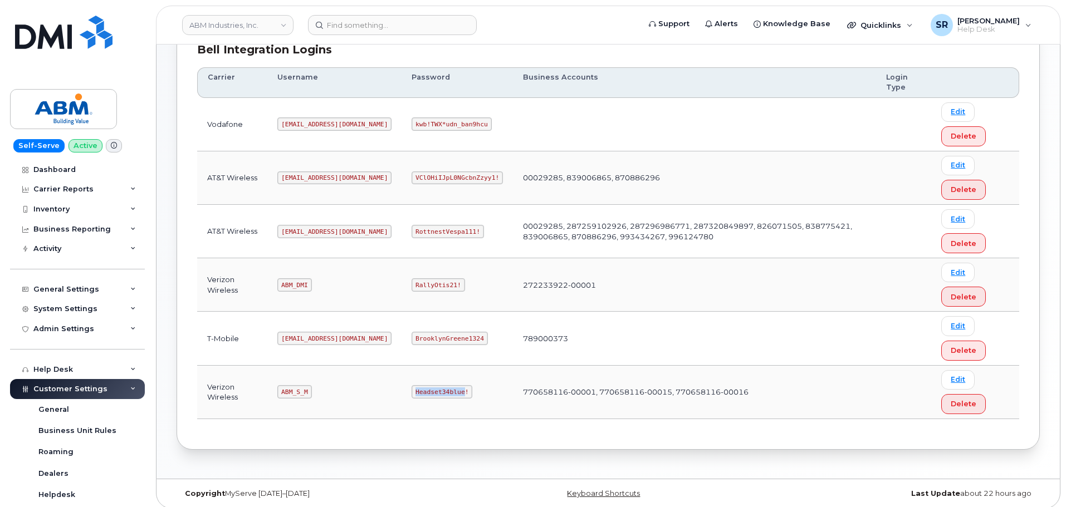
click at [412, 389] on code "Headset34blue!" at bounding box center [442, 391] width 61 height 13
copy code "Headset34blue!"
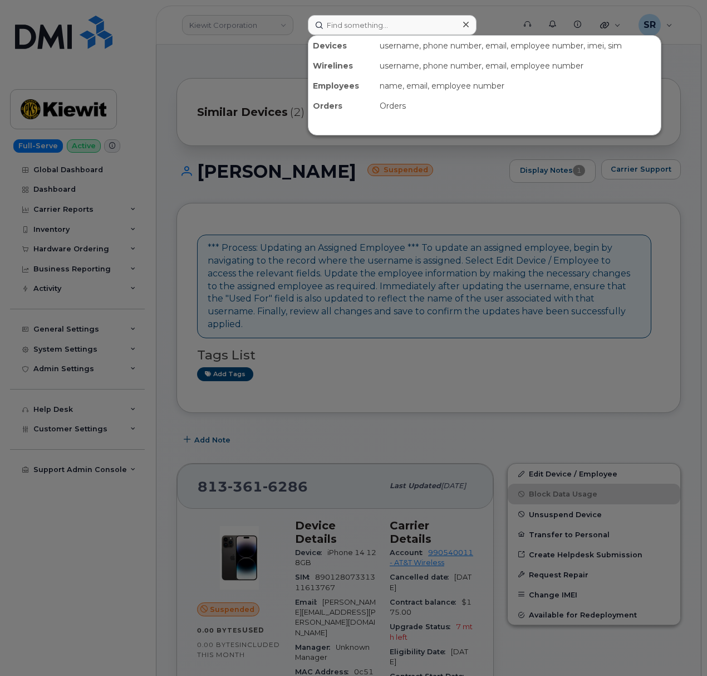
click at [372, 20] on input at bounding box center [392, 25] width 169 height 20
type input "4702705087"
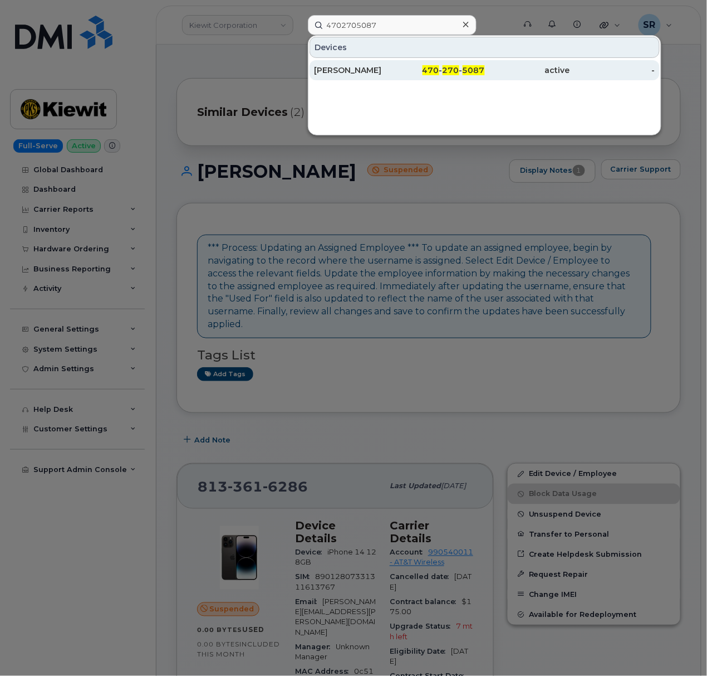
click at [377, 76] on div "[PERSON_NAME]" at bounding box center [356, 70] width 85 height 11
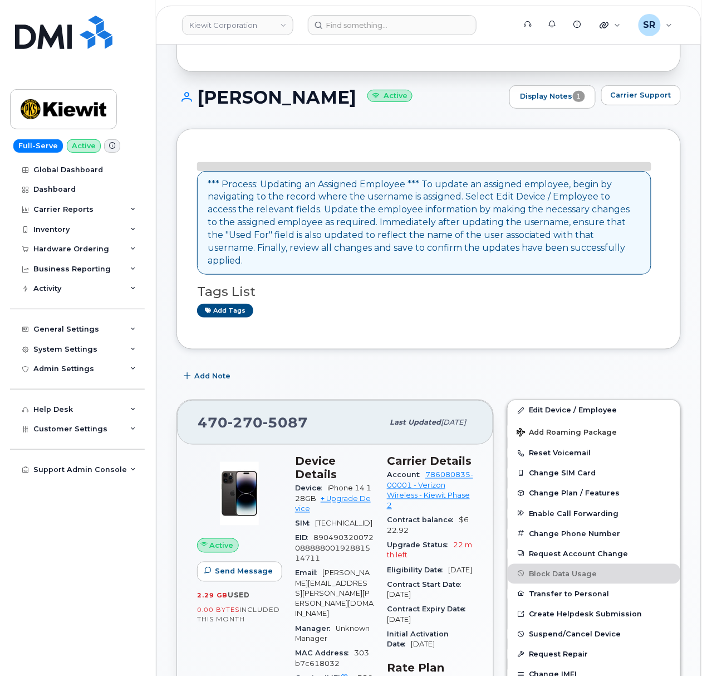
scroll to position [148, 0]
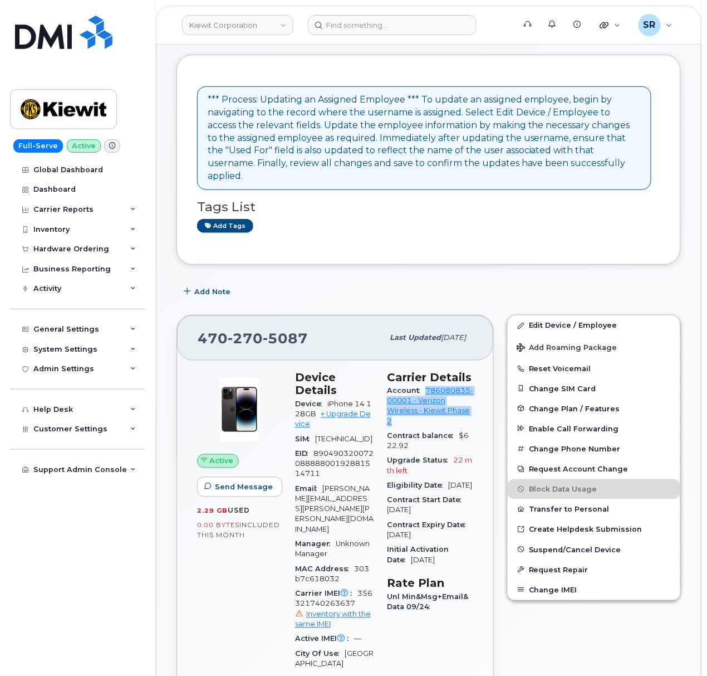
drag, startPoint x: 446, startPoint y: 439, endPoint x: 393, endPoint y: 413, distance: 59.0
click at [393, 413] on div "Account 786080835-00001 - Verizon Wireless - Kiewit Phase 2" at bounding box center [430, 406] width 86 height 45
copy link "786080835-00001 - Verizon Wireless - Kiewit Phase 2"
click at [330, 337] on div "470 270 5087" at bounding box center [290, 337] width 185 height 23
drag, startPoint x: 315, startPoint y: 338, endPoint x: 198, endPoint y: 342, distance: 116.5
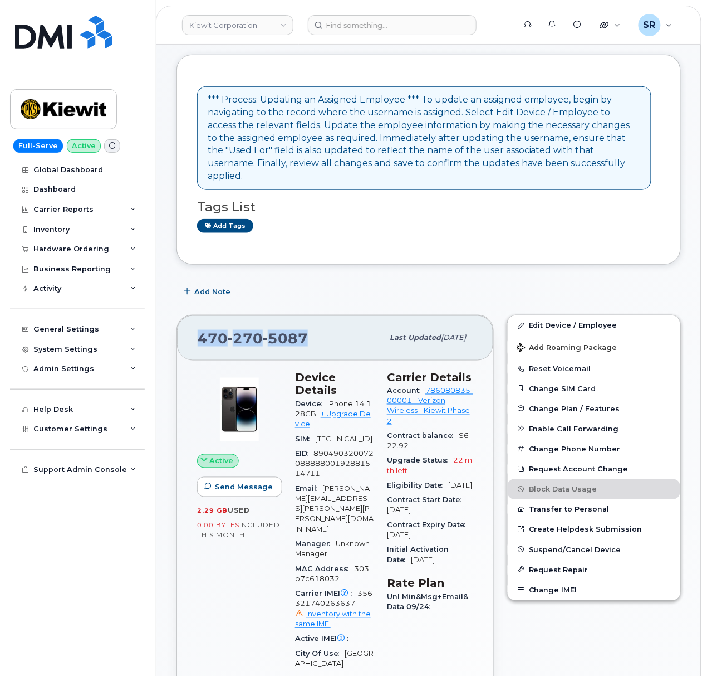
click at [198, 342] on div "470 270 5087" at bounding box center [290, 337] width 185 height 23
copy span "470 270 5087"
click at [314, 341] on div "470 270 5087" at bounding box center [290, 337] width 185 height 23
drag, startPoint x: 312, startPoint y: 341, endPoint x: 185, endPoint y: 336, distance: 127.1
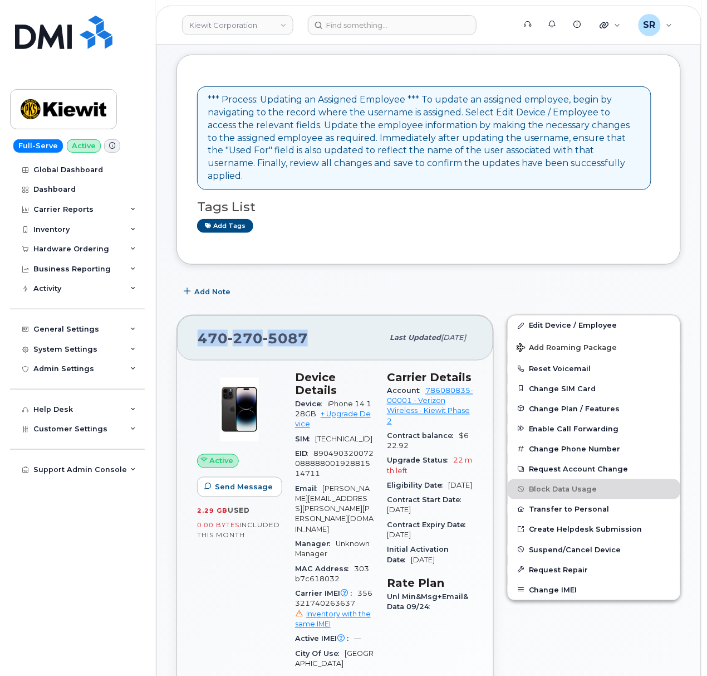
click at [185, 336] on div "470 270 5087 Last updated Oct 06, 2025" at bounding box center [335, 337] width 316 height 45
copy span "470 270 5087"
click at [319, 324] on div "470 270 5087 Last updated Oct 06, 2025" at bounding box center [335, 337] width 316 height 45
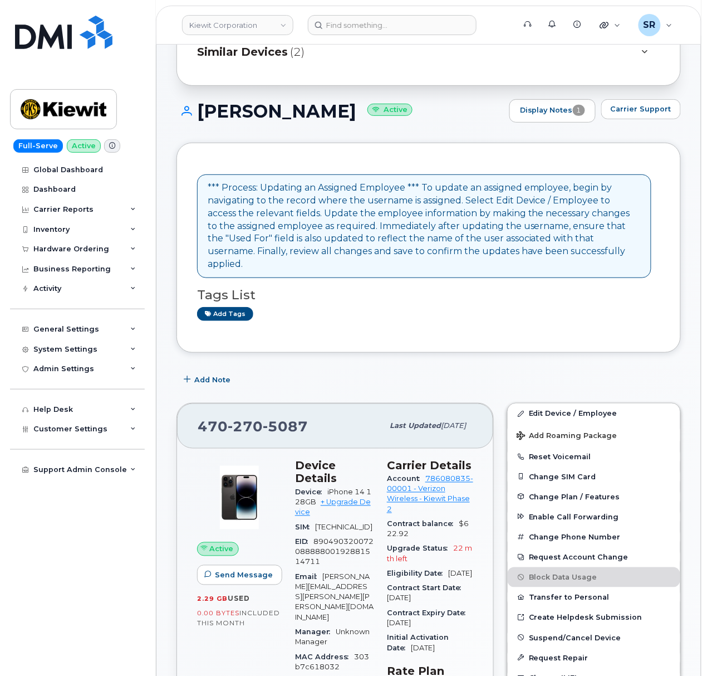
scroll to position [0, 0]
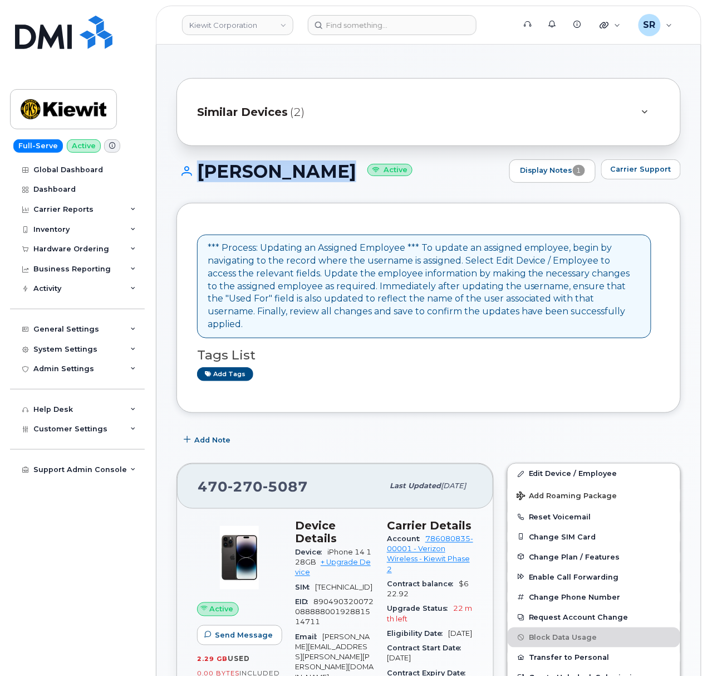
drag, startPoint x: 339, startPoint y: 168, endPoint x: 194, endPoint y: 169, distance: 144.8
click at [194, 169] on h1 "PATTI PERDUE Active" at bounding box center [341, 171] width 328 height 19
copy h1 "PATTI PERDUE"
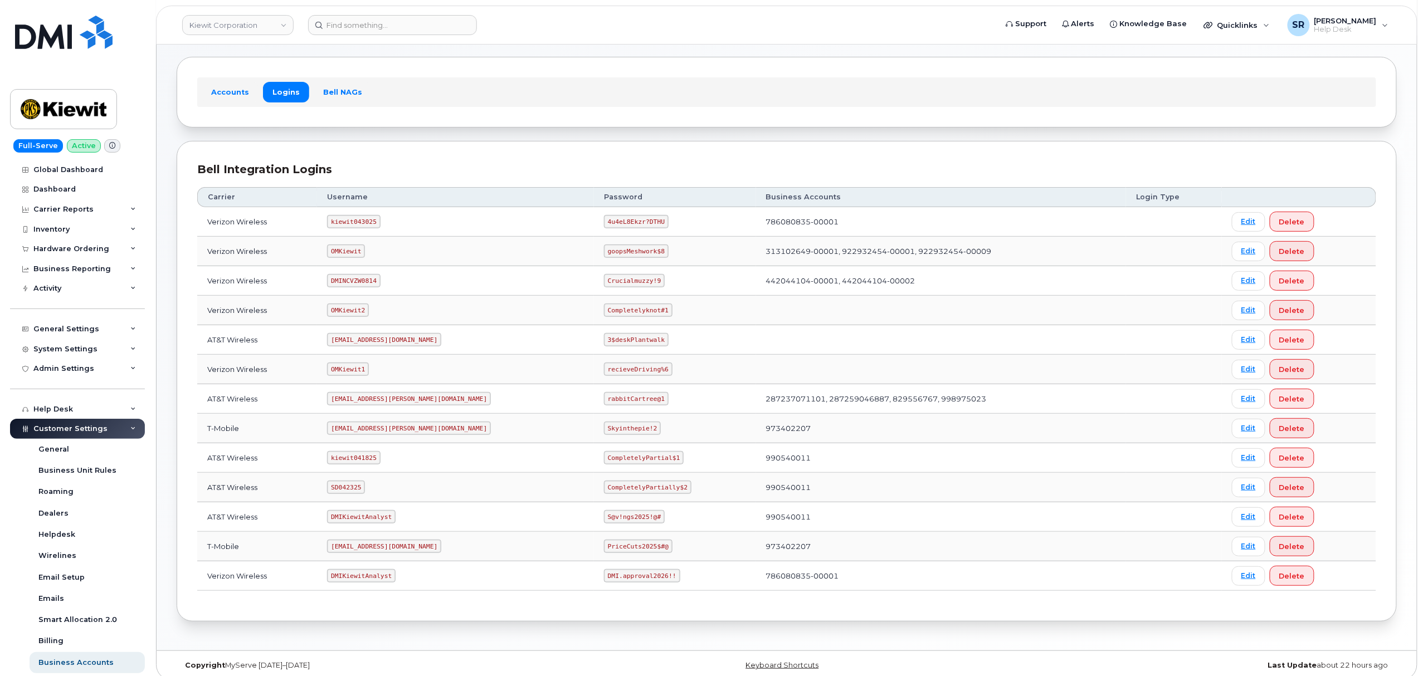
scroll to position [61, 0]
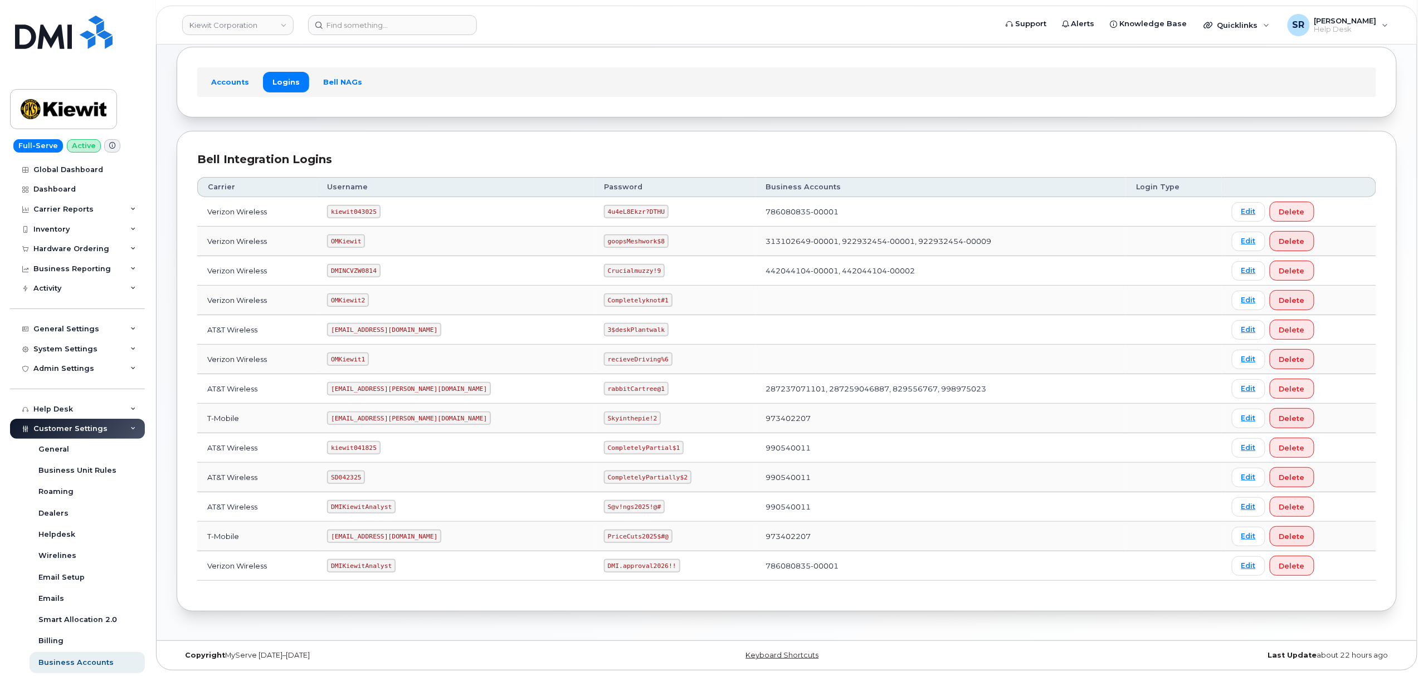
click at [353, 209] on code "kiewit043025" at bounding box center [353, 211] width 53 height 13
click at [353, 208] on code "kiewit043025" at bounding box center [353, 211] width 53 height 13
copy code "kiewit043025"
click at [604, 211] on code "4u4eL8Ekzr?DTHU" at bounding box center [636, 211] width 65 height 13
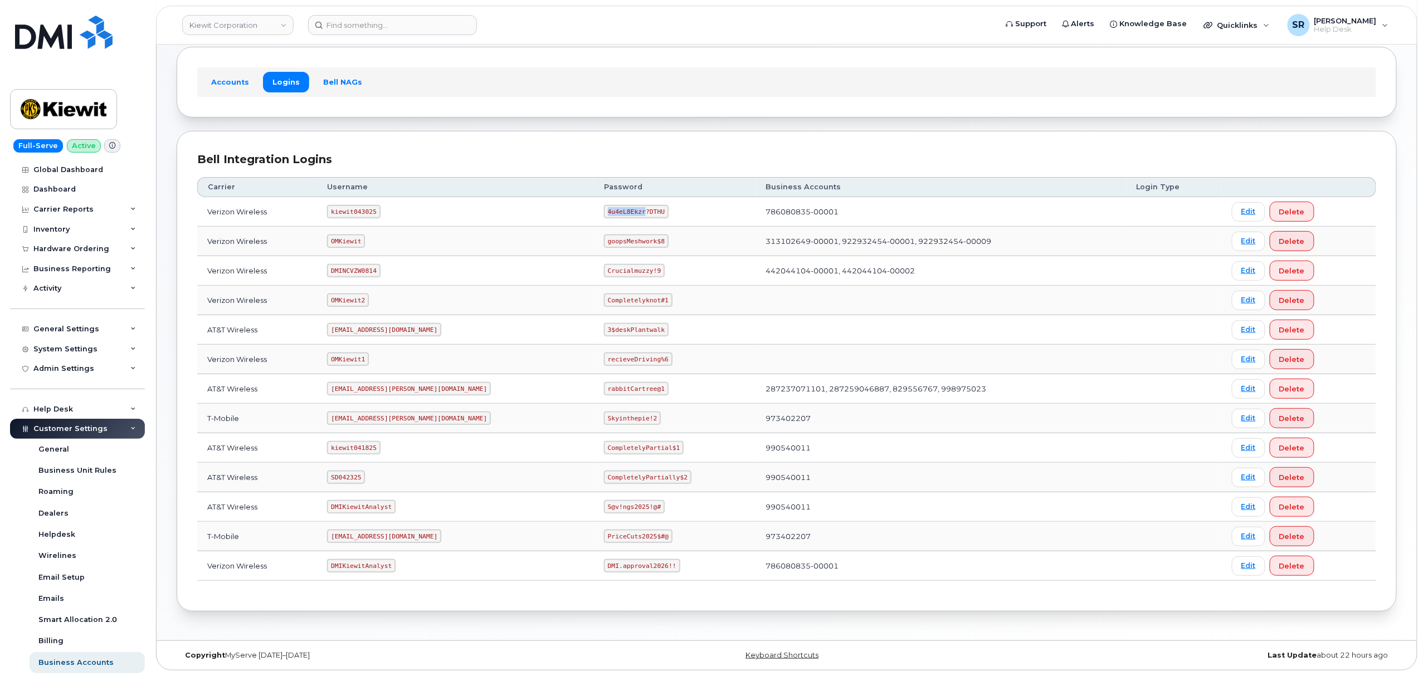
click at [604, 211] on code "4u4eL8Ekzr?DTHU" at bounding box center [636, 211] width 65 height 13
copy code "4u4eL8Ekzr?DTHU"
click at [615, 154] on div "Bell Integration Logins" at bounding box center [786, 160] width 1179 height 16
